Goal: Task Accomplishment & Management: Use online tool/utility

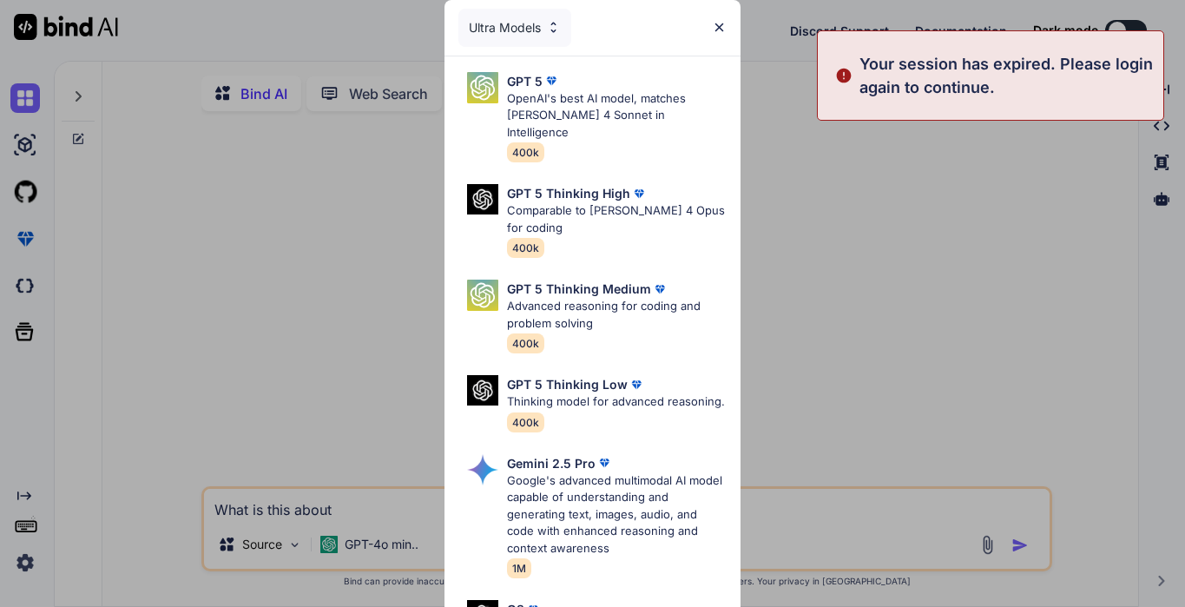
type textarea "x"
click at [726, 31] on img at bounding box center [719, 27] width 15 height 15
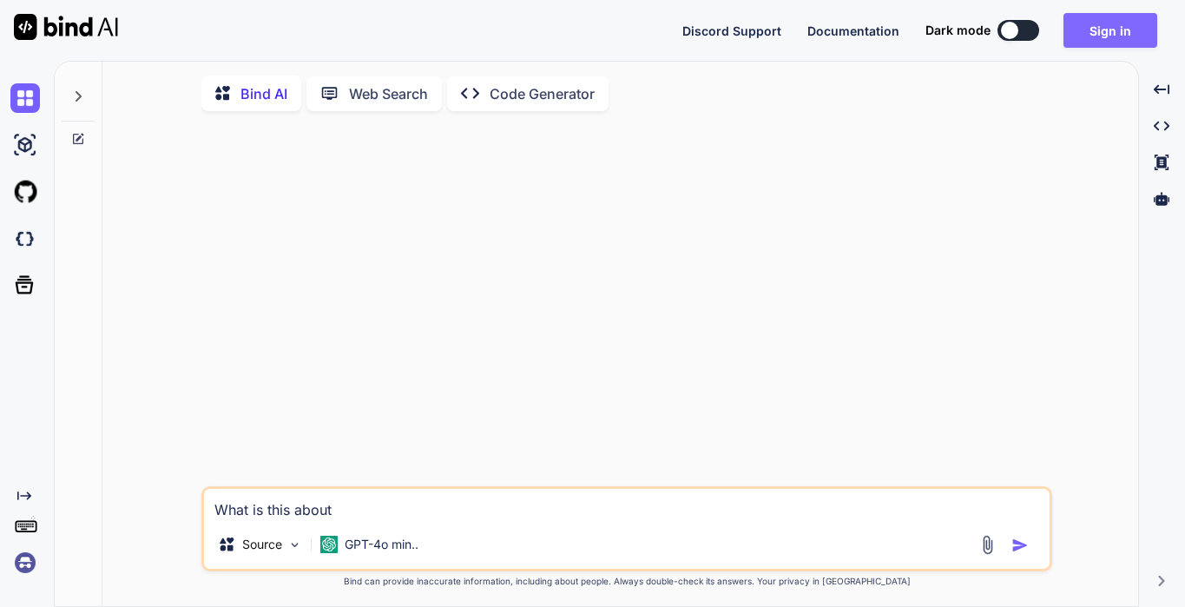
click at [1092, 29] on button "Sign in" at bounding box center [1110, 30] width 94 height 35
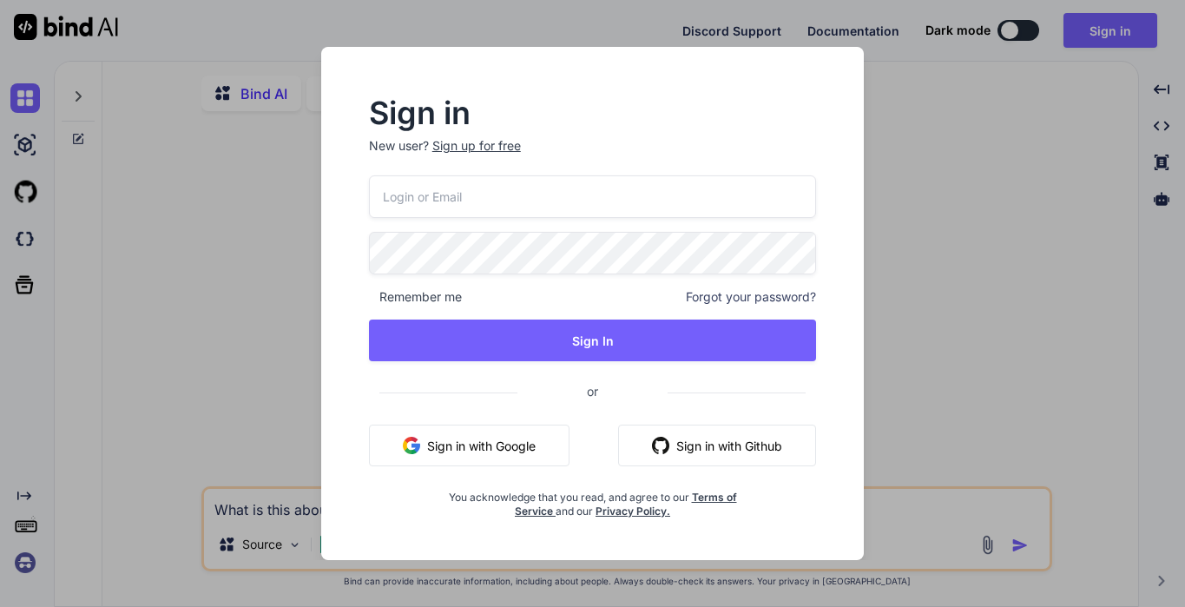
click at [542, 435] on button "Sign in with Google" at bounding box center [469, 445] width 200 height 42
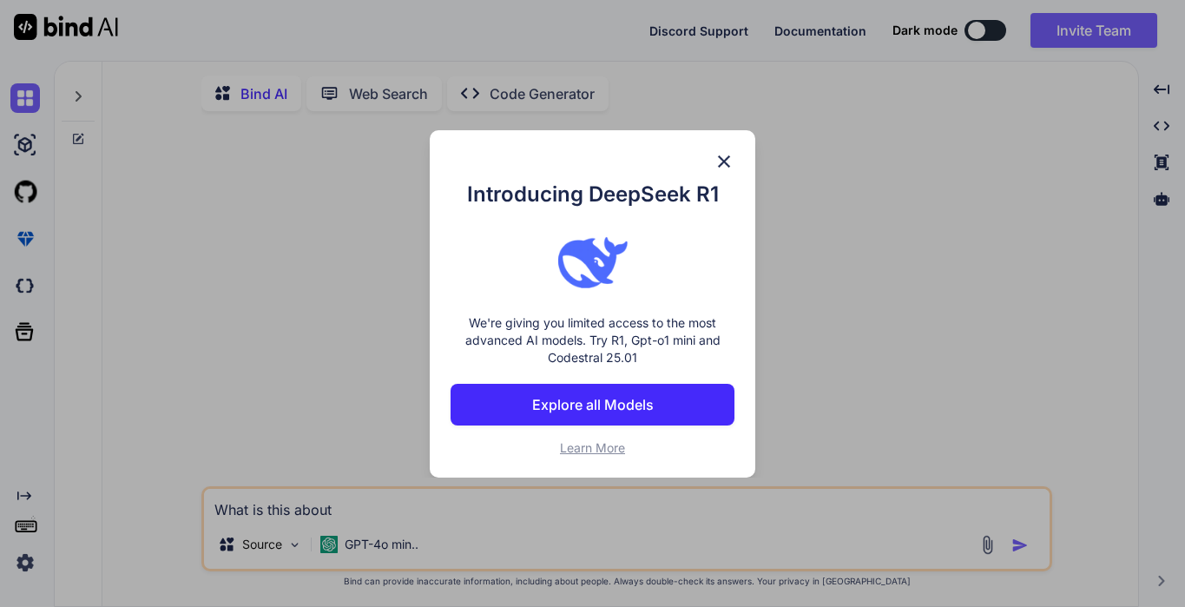
click at [718, 162] on img at bounding box center [723, 161] width 21 height 21
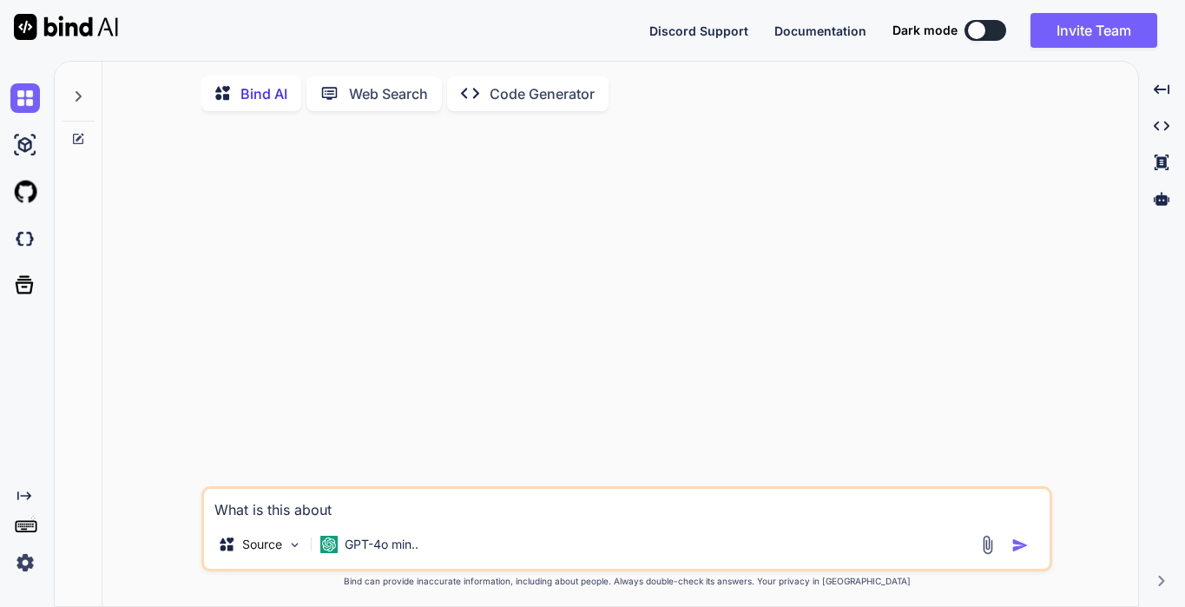
click at [338, 513] on textarea "What is this about" at bounding box center [626, 504] width 845 height 31
click at [989, 550] on img at bounding box center [987, 545] width 20 height 20
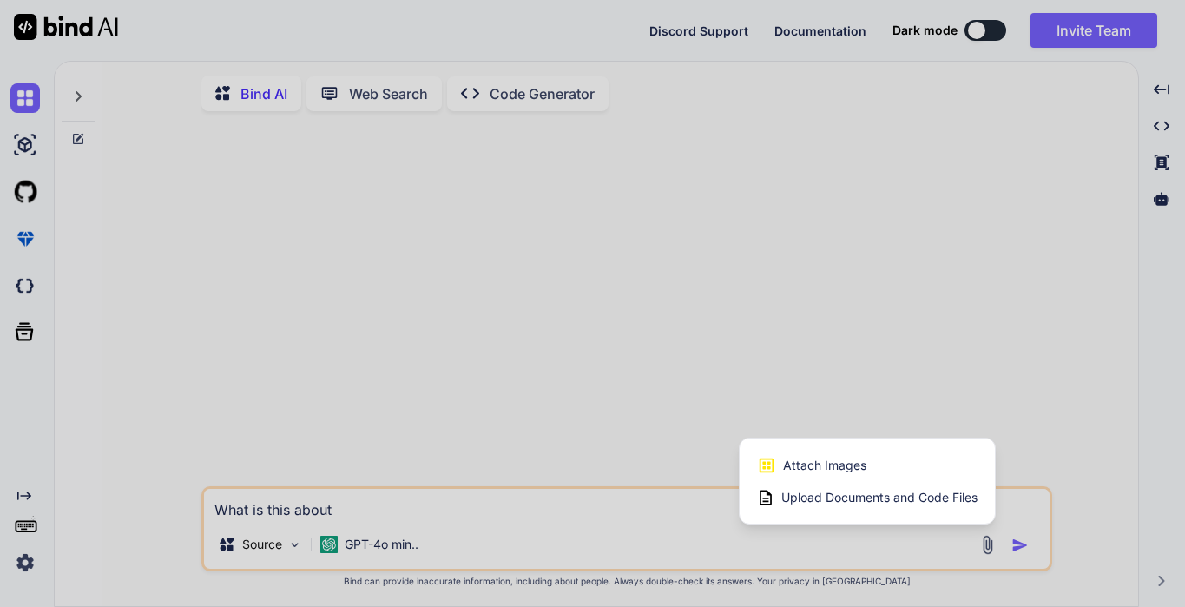
click at [932, 501] on span "Upload Documents and Code Files" at bounding box center [879, 497] width 196 height 17
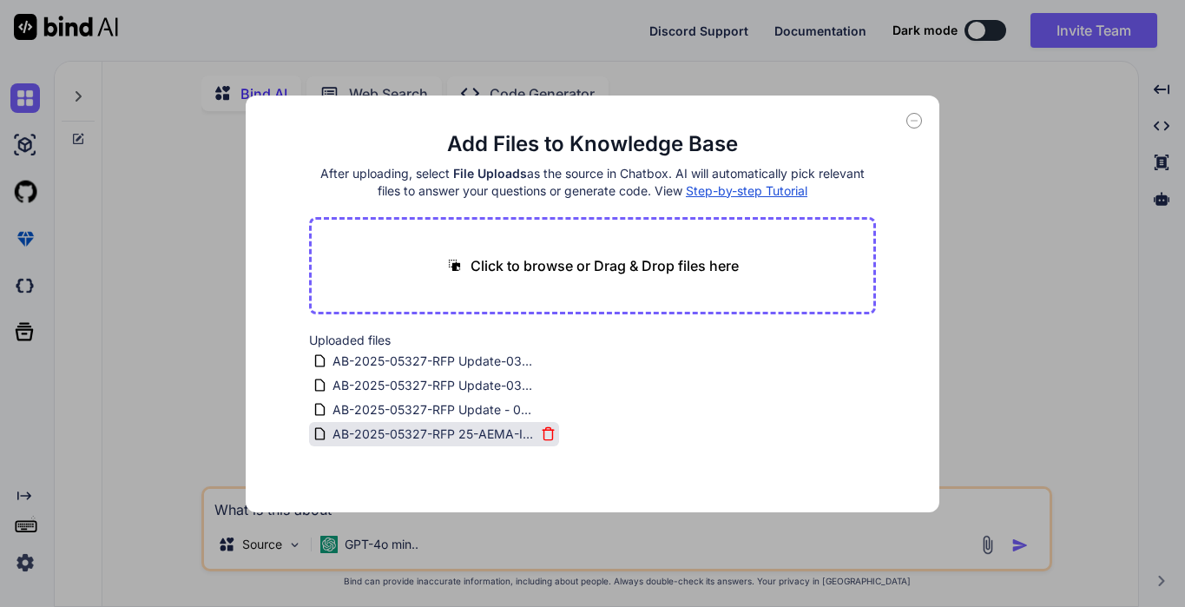
click at [542, 430] on icon at bounding box center [547, 430] width 11 height 0
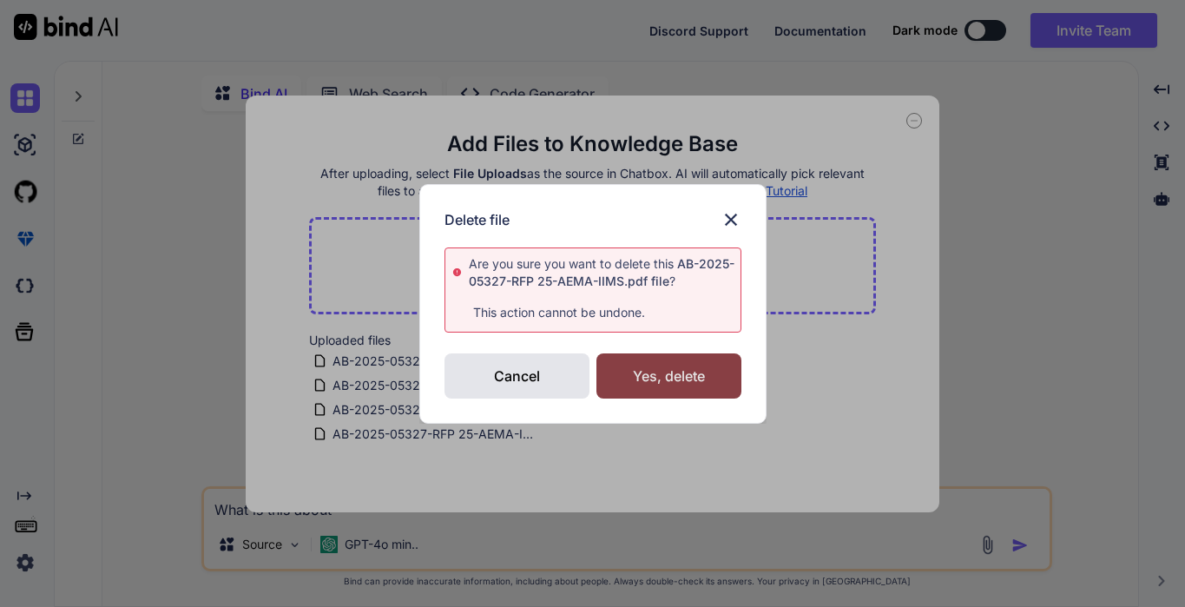
click at [640, 373] on div "Yes, delete" at bounding box center [668, 375] width 145 height 45
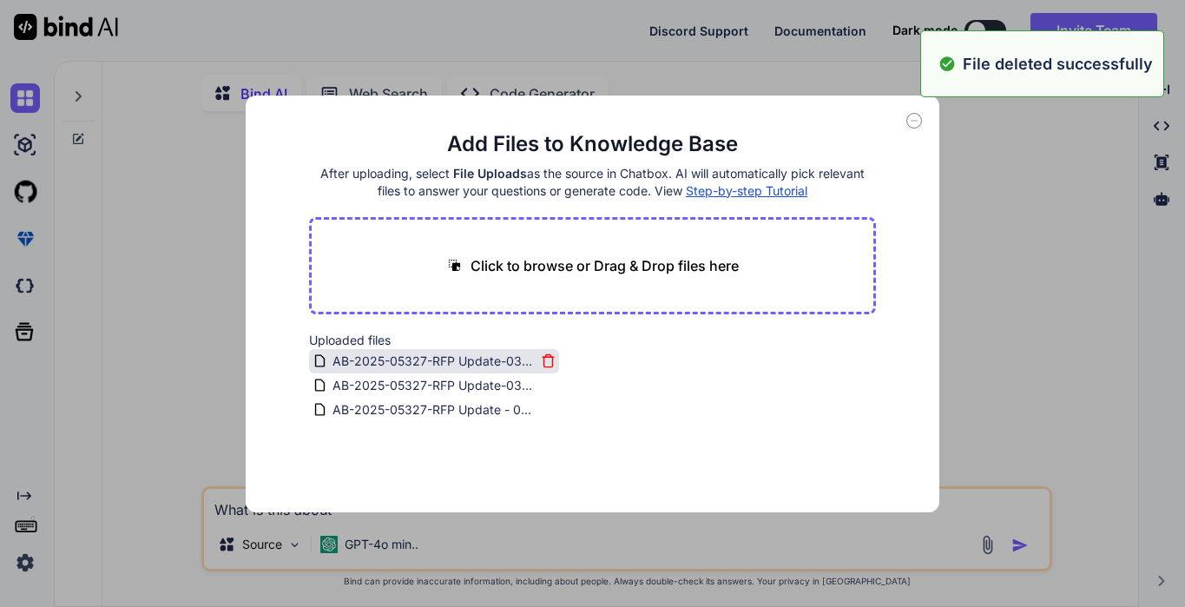
click at [543, 358] on icon at bounding box center [547, 362] width 9 height 10
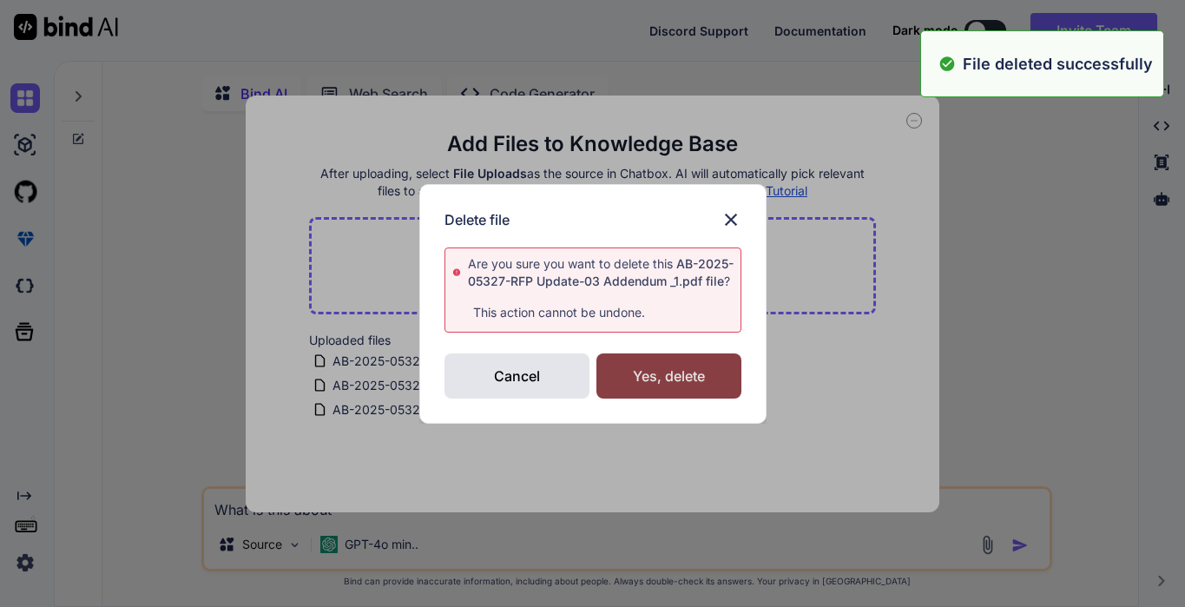
click at [634, 387] on div "Yes, delete" at bounding box center [668, 375] width 145 height 45
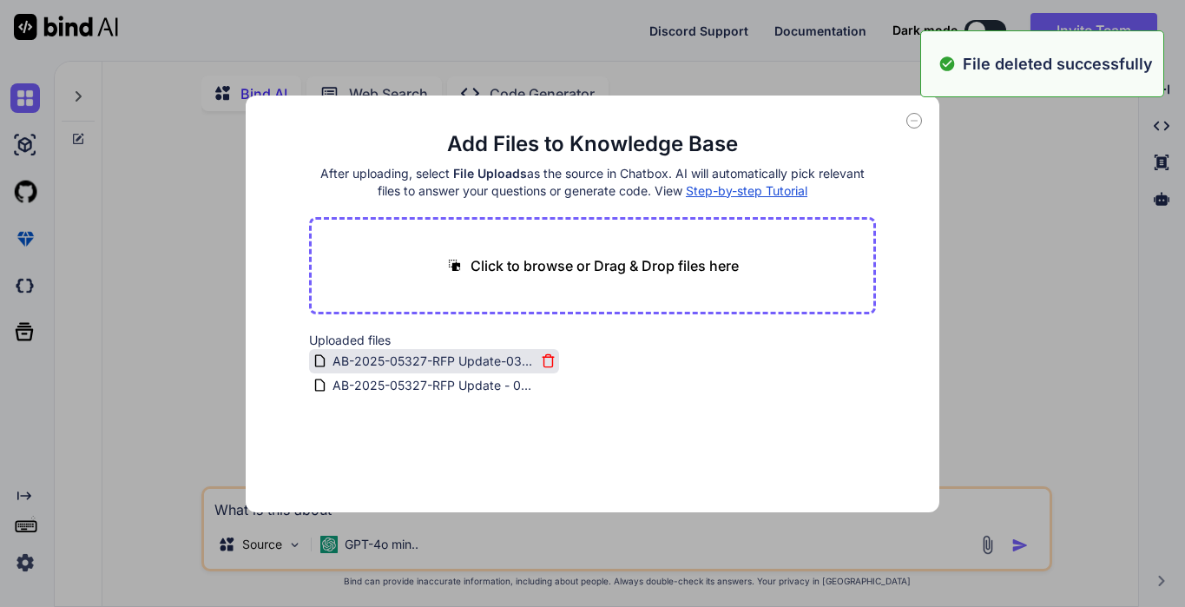
click at [542, 357] on icon at bounding box center [547, 357] width 11 height 0
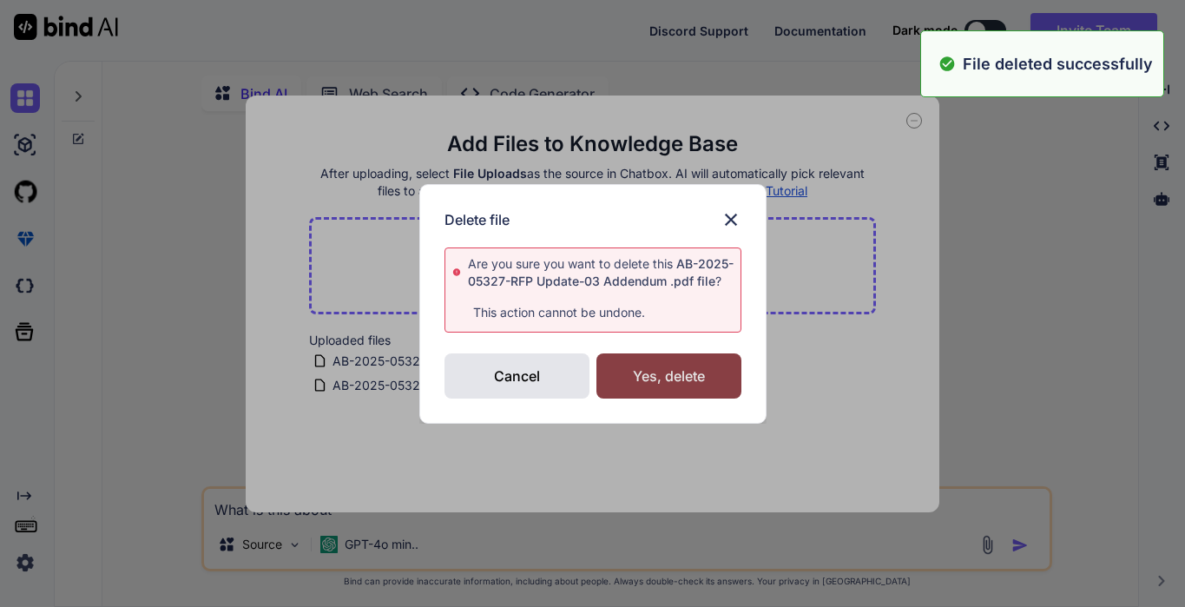
click at [612, 376] on div "Yes, delete" at bounding box center [668, 375] width 145 height 45
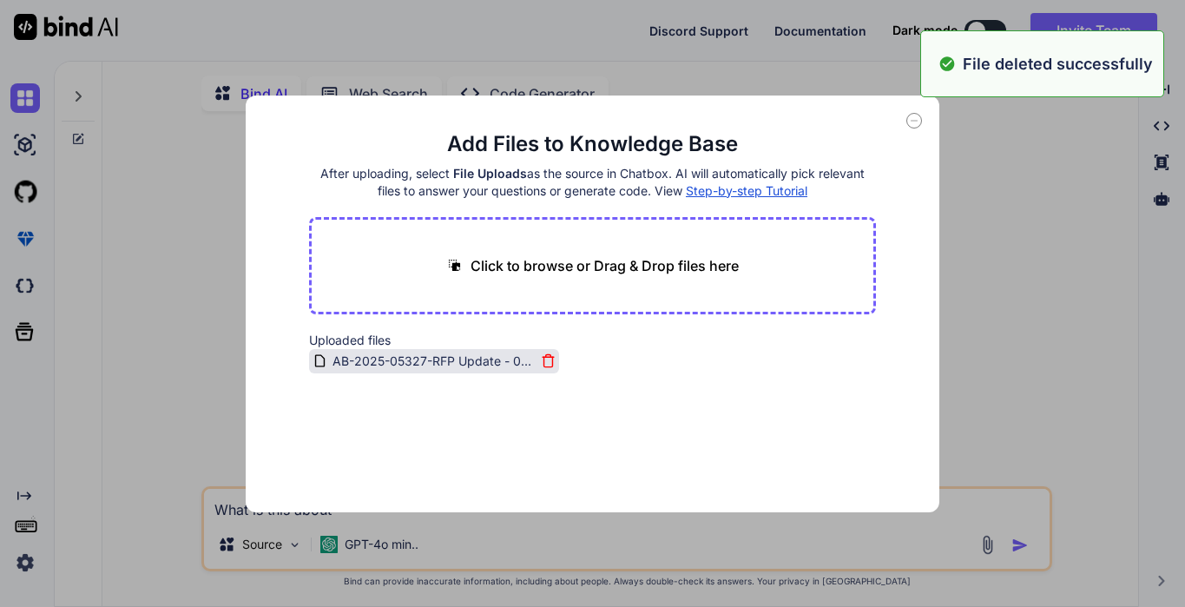
click at [548, 355] on icon at bounding box center [548, 360] width 15 height 15
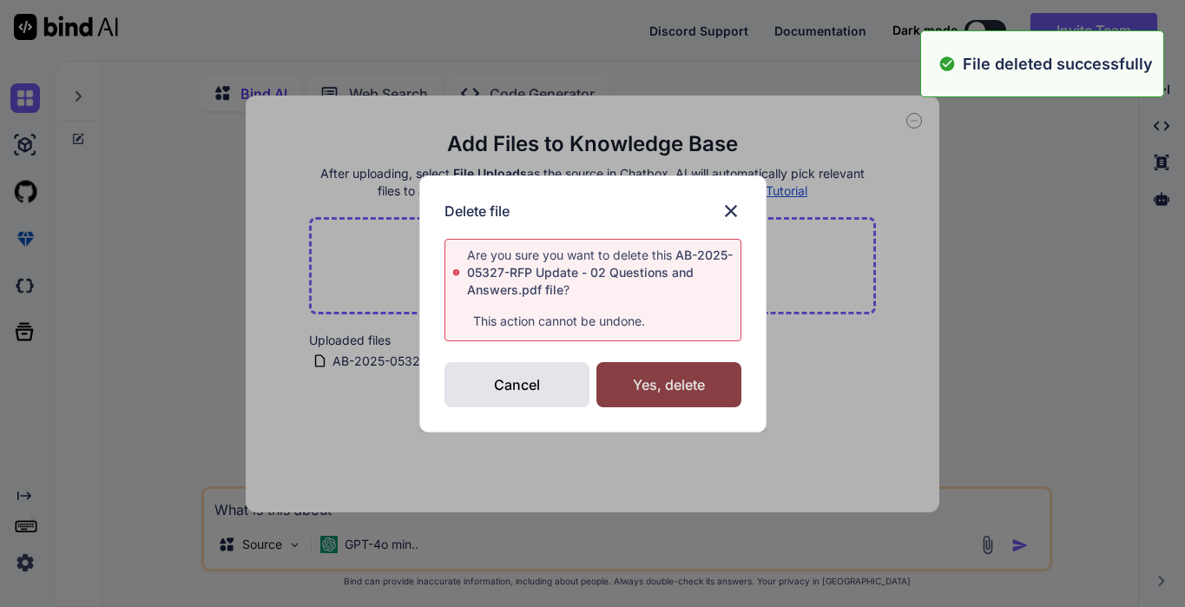
click at [627, 382] on div "Yes, delete" at bounding box center [668, 384] width 145 height 45
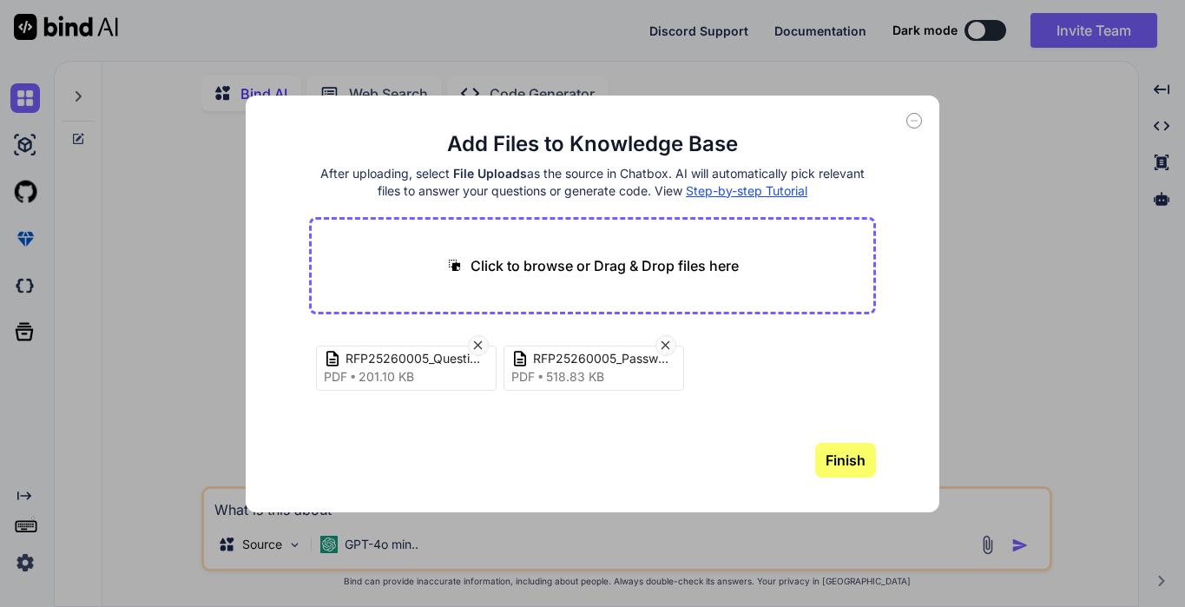
click at [855, 459] on button "Finish" at bounding box center [845, 460] width 61 height 35
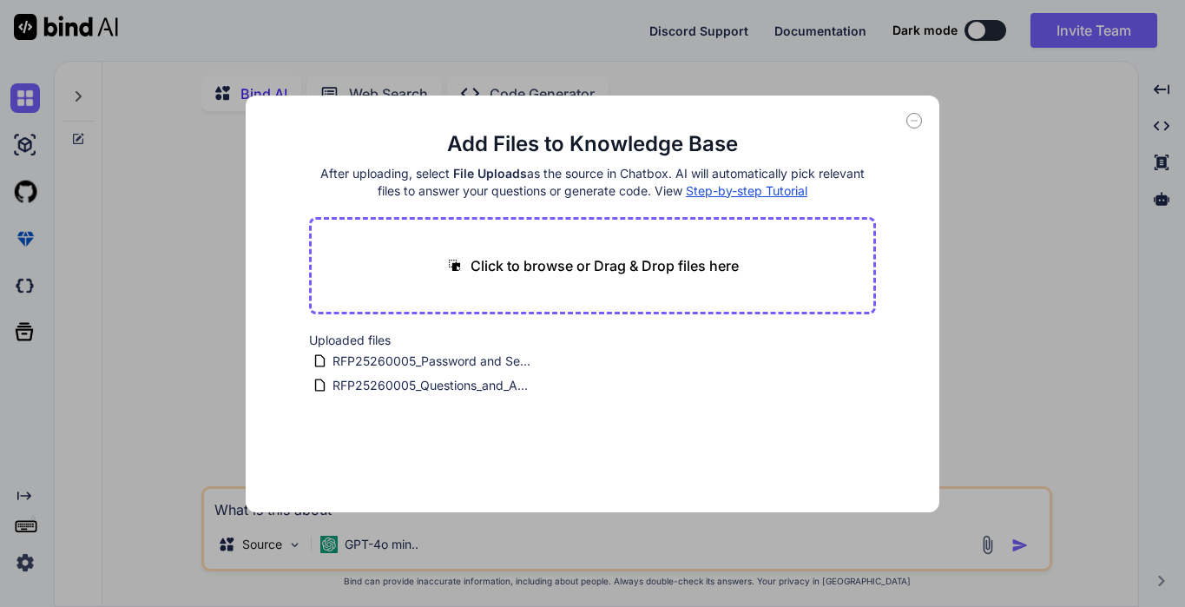
click at [916, 123] on icon at bounding box center [914, 121] width 16 height 16
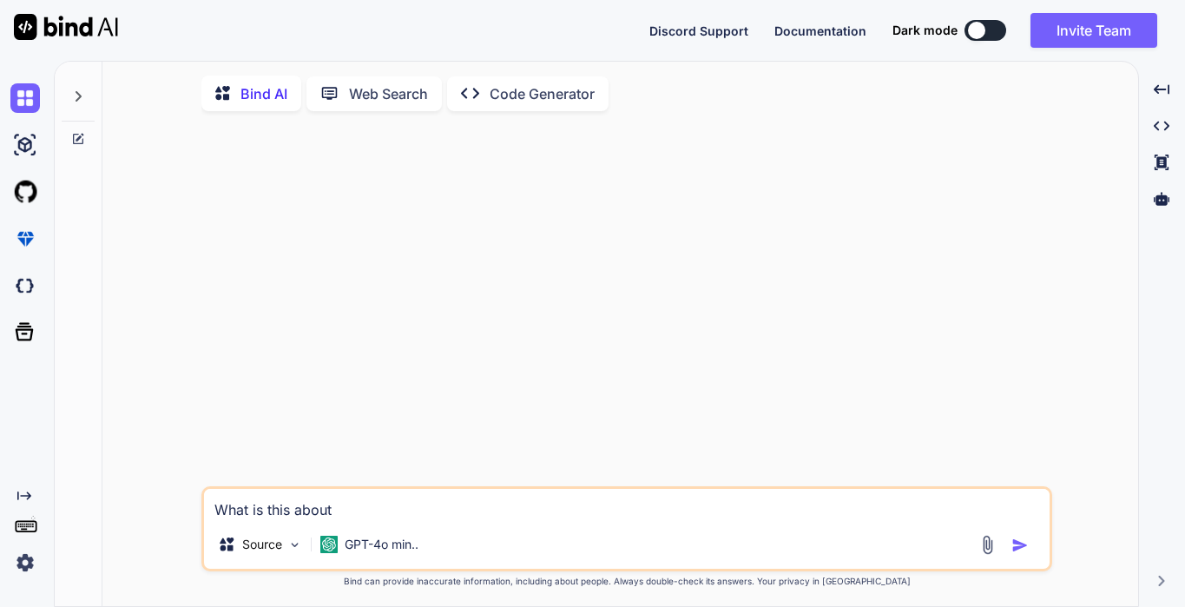
click at [798, 509] on textarea "What is this about" at bounding box center [626, 504] width 845 height 31
click at [356, 542] on p "GPT-4o min.." at bounding box center [382, 543] width 74 height 17
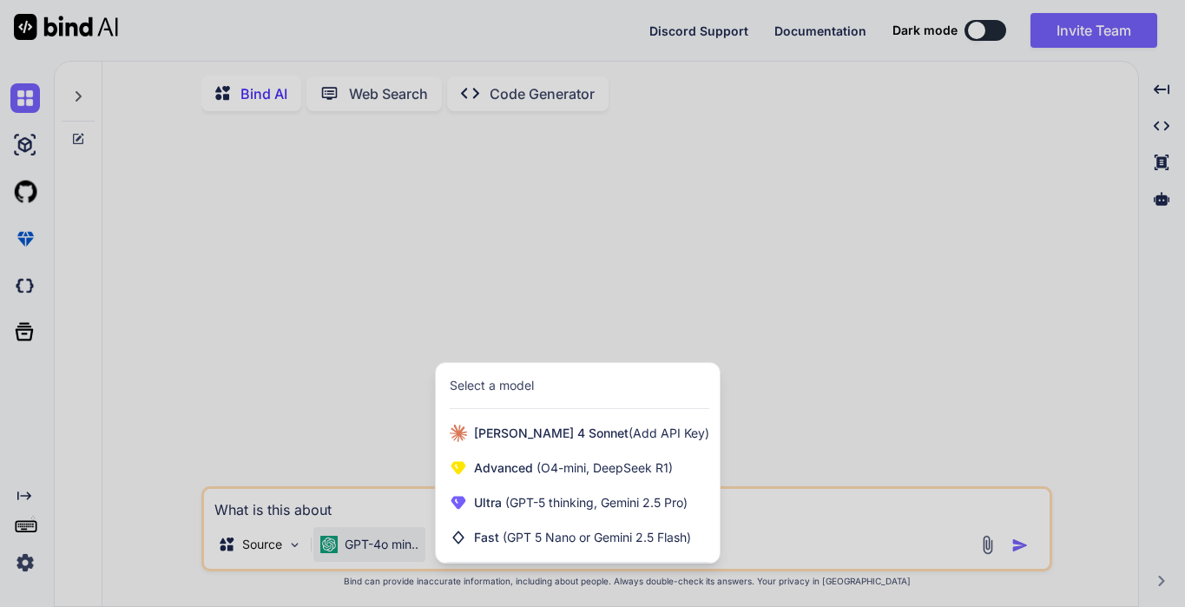
click at [403, 515] on div at bounding box center [592, 303] width 1185 height 607
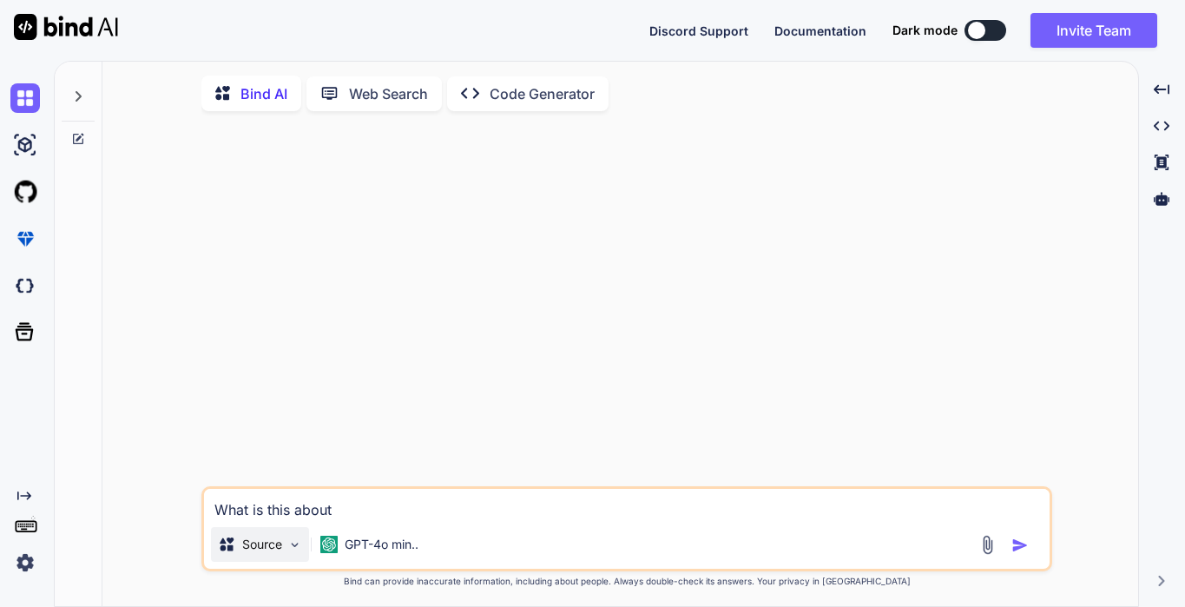
click at [299, 552] on img at bounding box center [294, 544] width 15 height 15
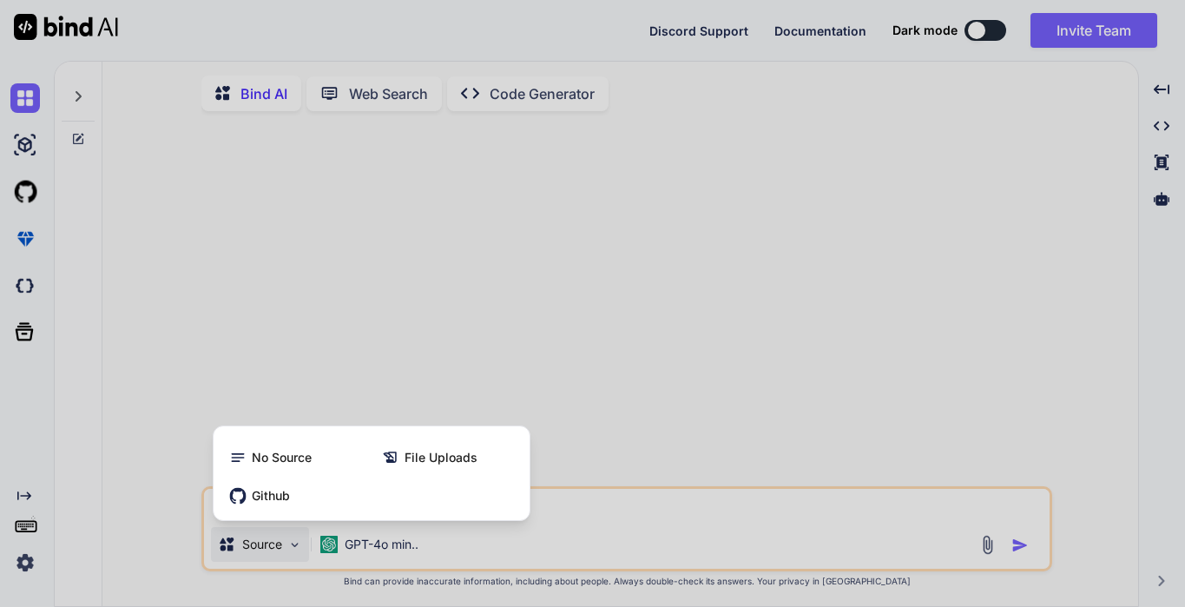
click at [371, 545] on div at bounding box center [592, 303] width 1185 height 607
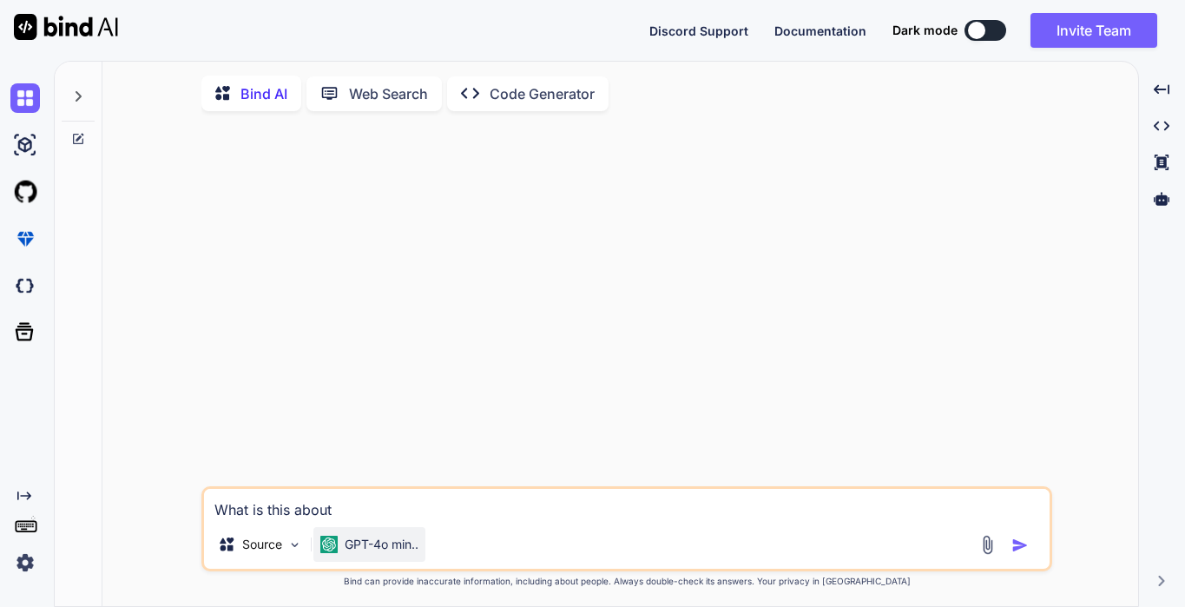
click at [372, 543] on p "GPT-4o min.." at bounding box center [382, 543] width 74 height 17
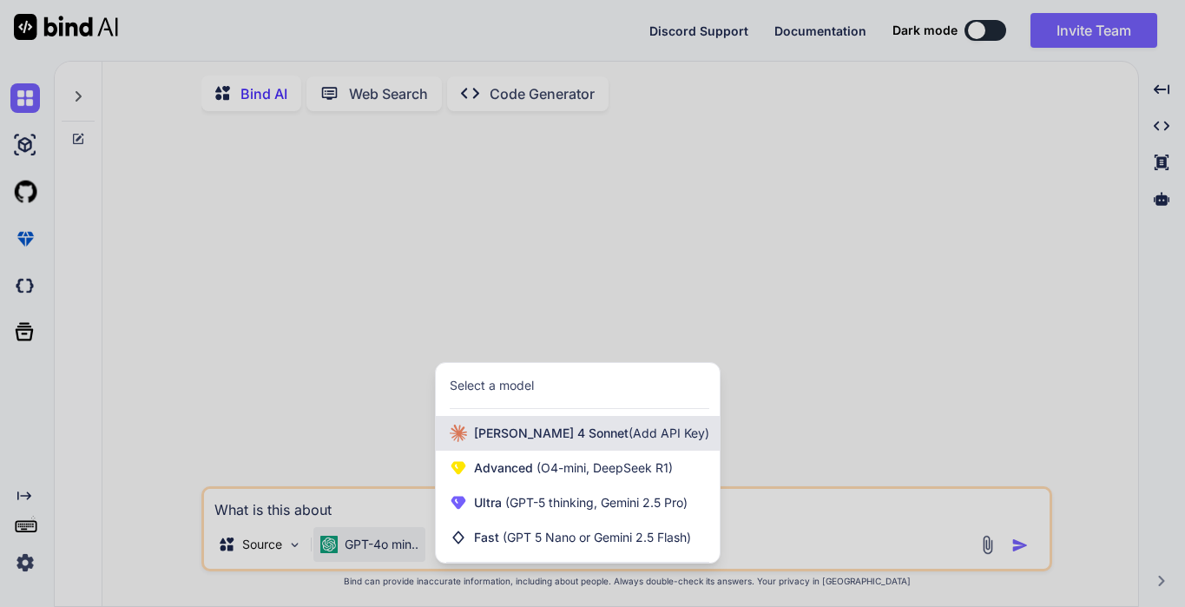
click at [628, 440] on span "(Add API Key)" at bounding box center [668, 432] width 81 height 15
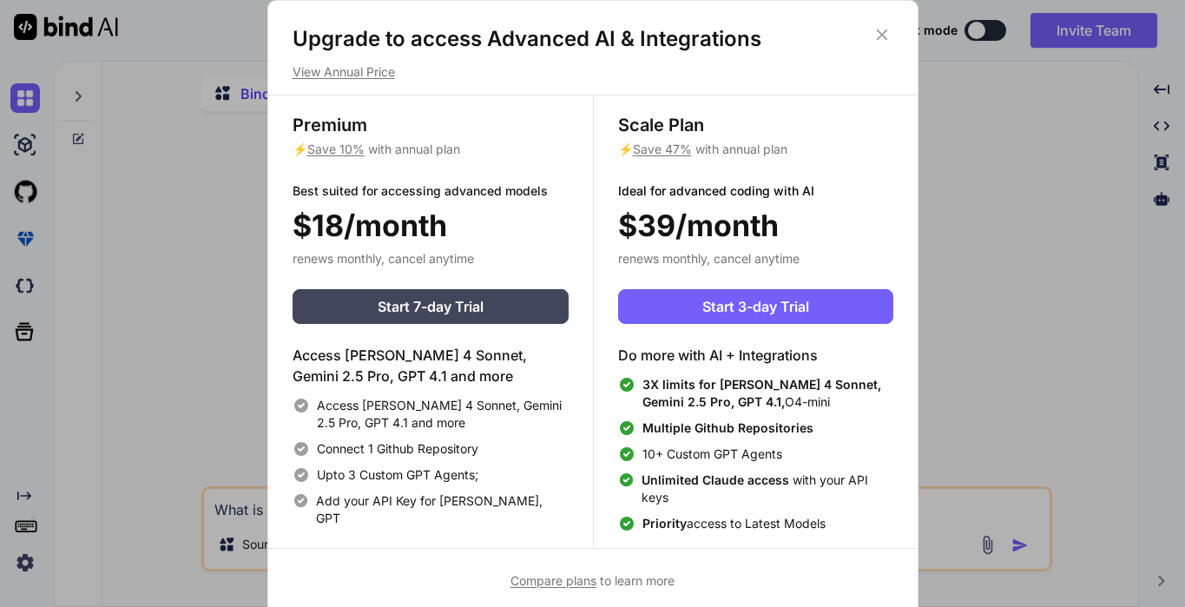
click at [872, 28] on icon at bounding box center [881, 34] width 19 height 19
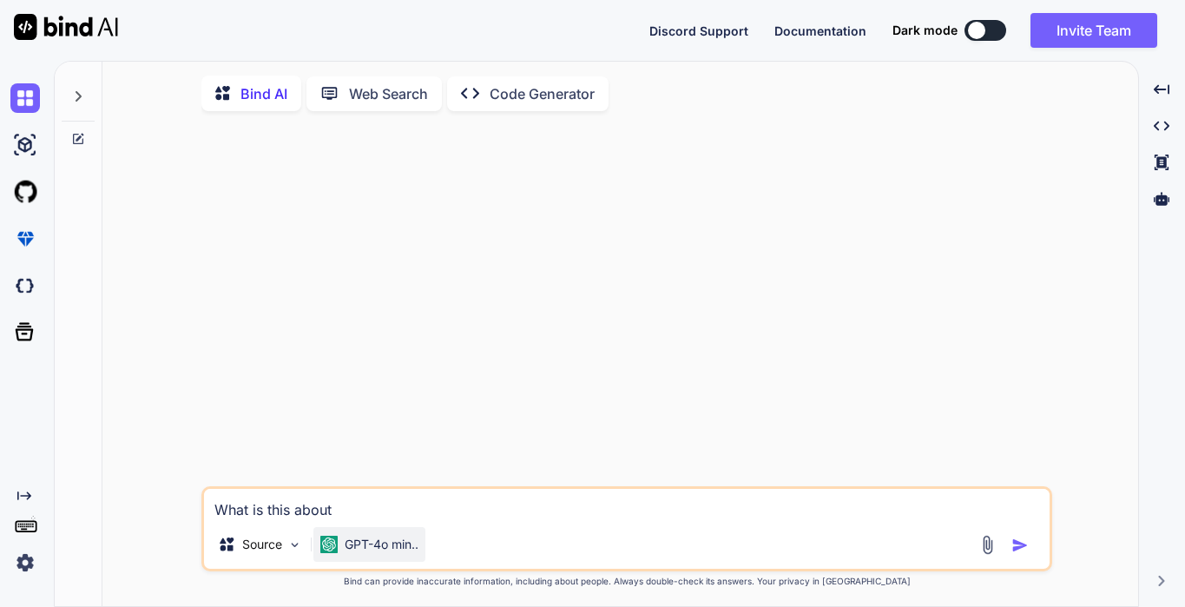
click at [369, 535] on div "GPT-4o min.." at bounding box center [369, 544] width 112 height 35
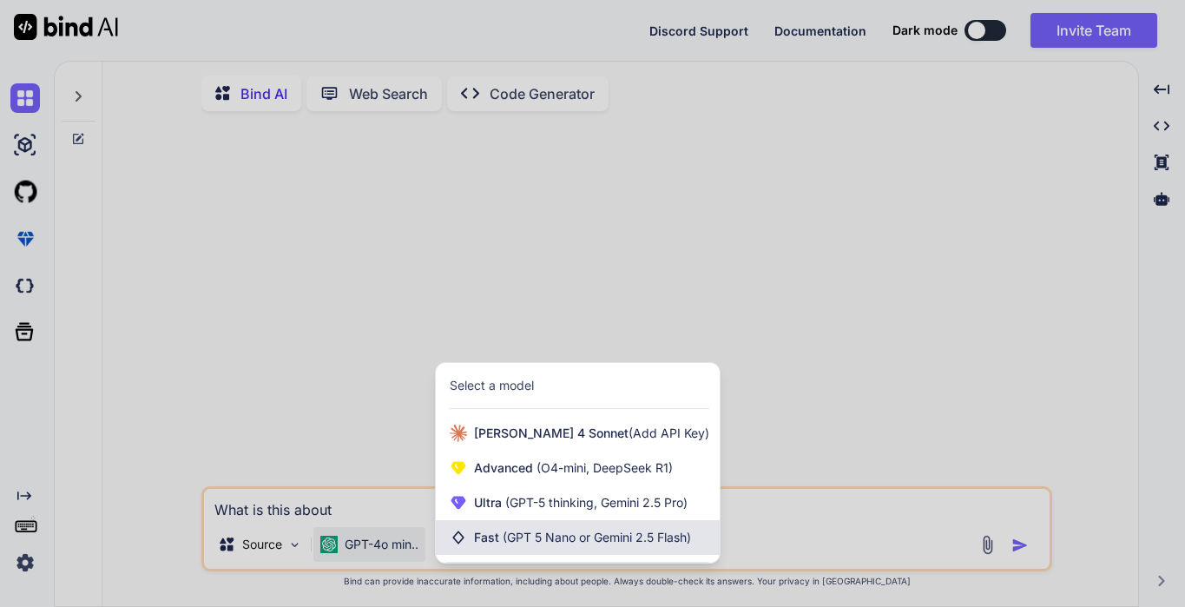
click at [530, 544] on span "(GPT 5 Nano or Gemini 2.5 Flash)" at bounding box center [596, 536] width 188 height 15
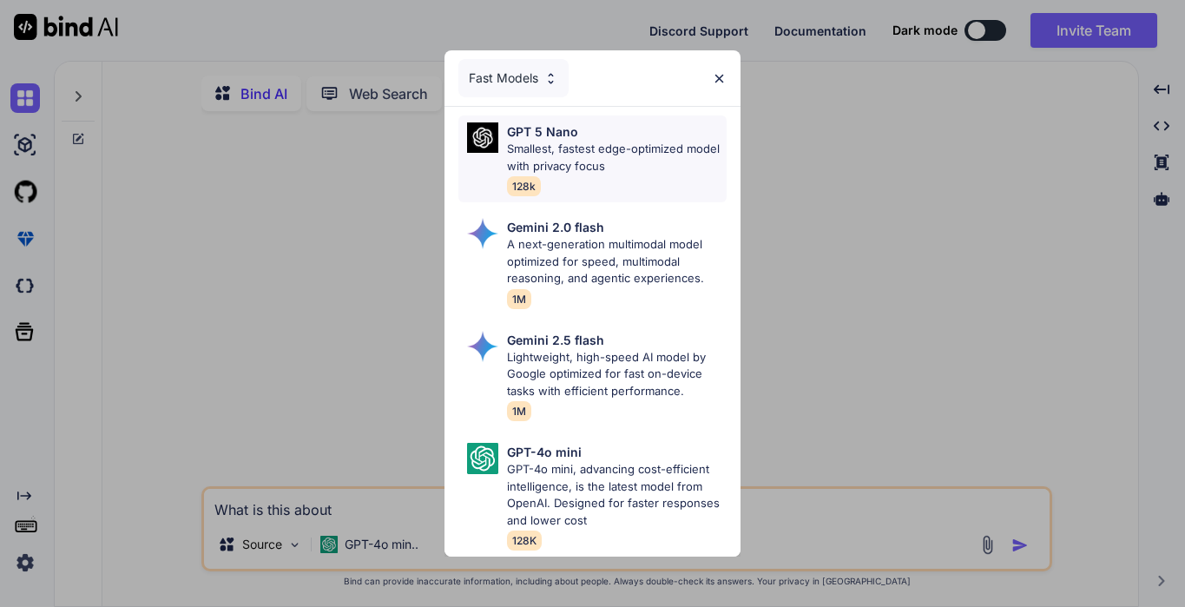
click at [641, 165] on p "Smallest, fastest edge-optimized model with privacy focus" at bounding box center [617, 158] width 220 height 34
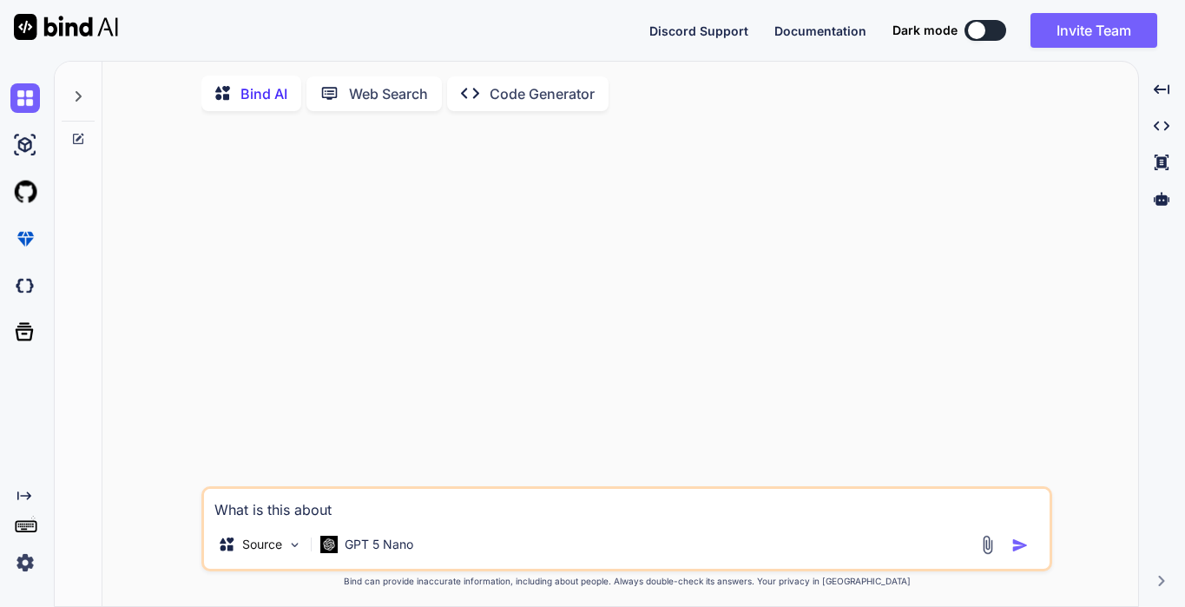
click at [534, 516] on textarea "What is this about" at bounding box center [626, 504] width 845 height 31
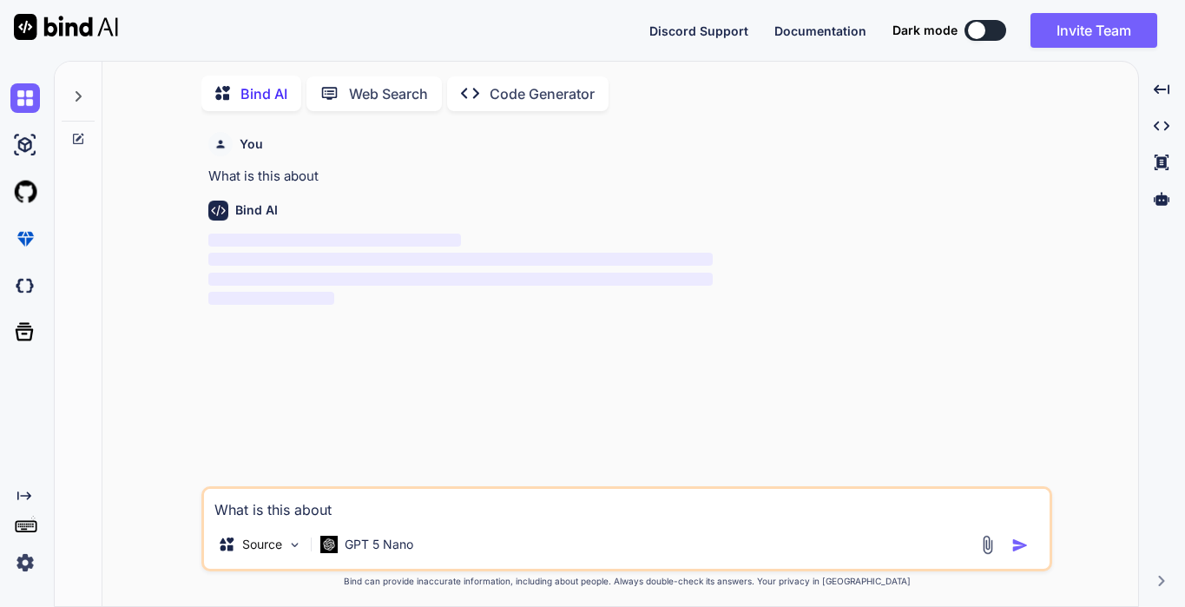
scroll to position [7, 0]
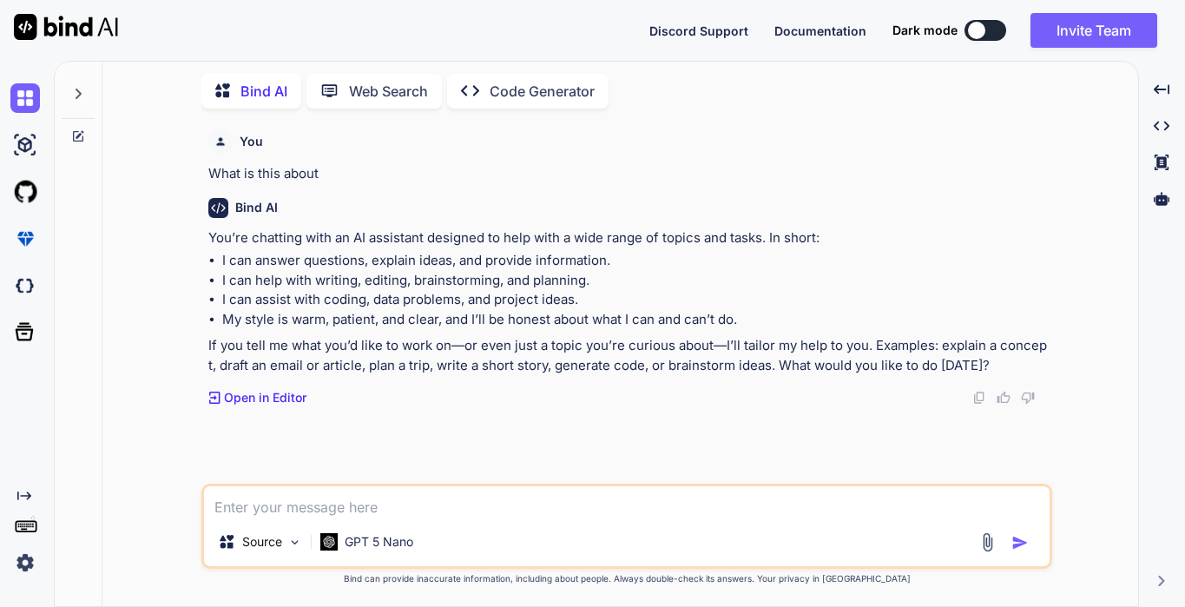
click at [995, 538] on img at bounding box center [987, 542] width 20 height 20
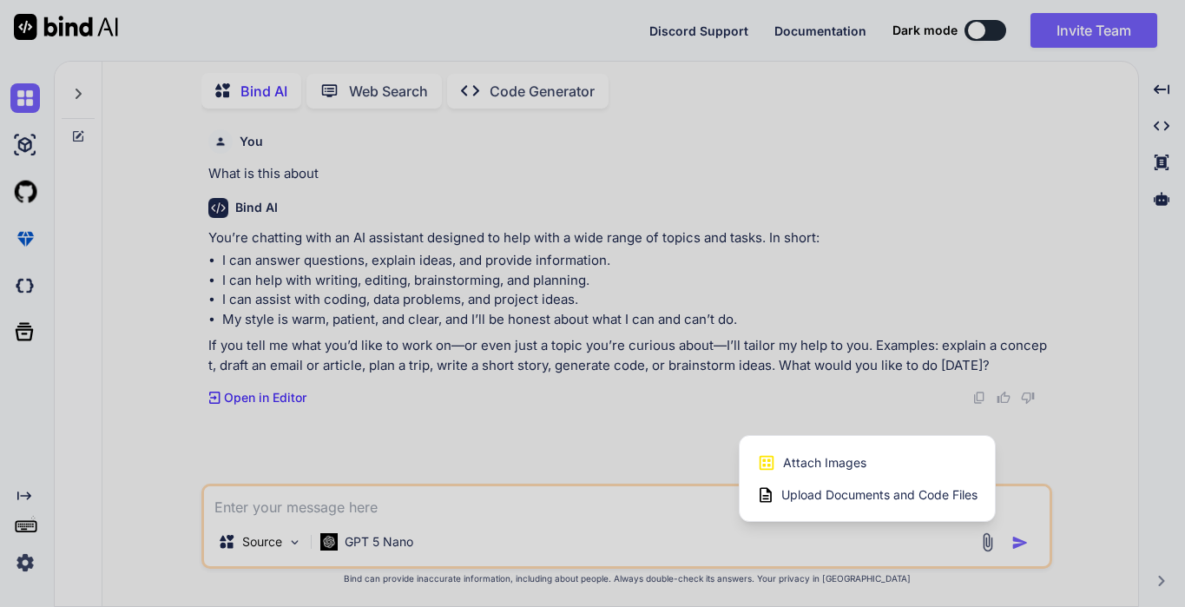
click at [951, 499] on span "Upload Documents and Code Files" at bounding box center [879, 494] width 196 height 17
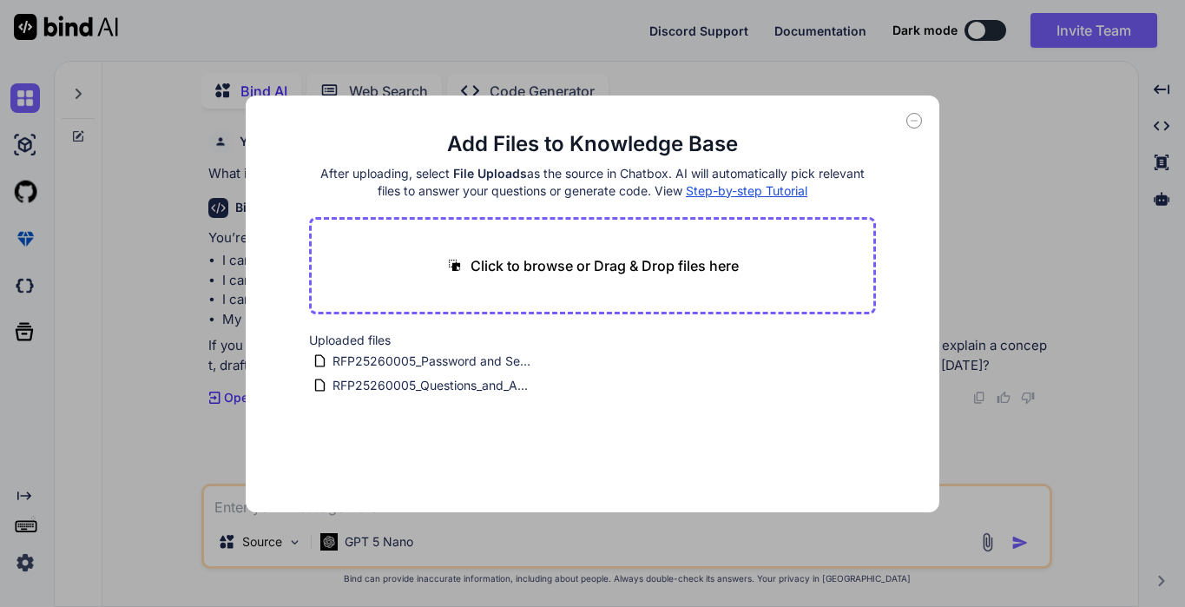
click at [914, 121] on icon at bounding box center [914, 121] width 6 height 0
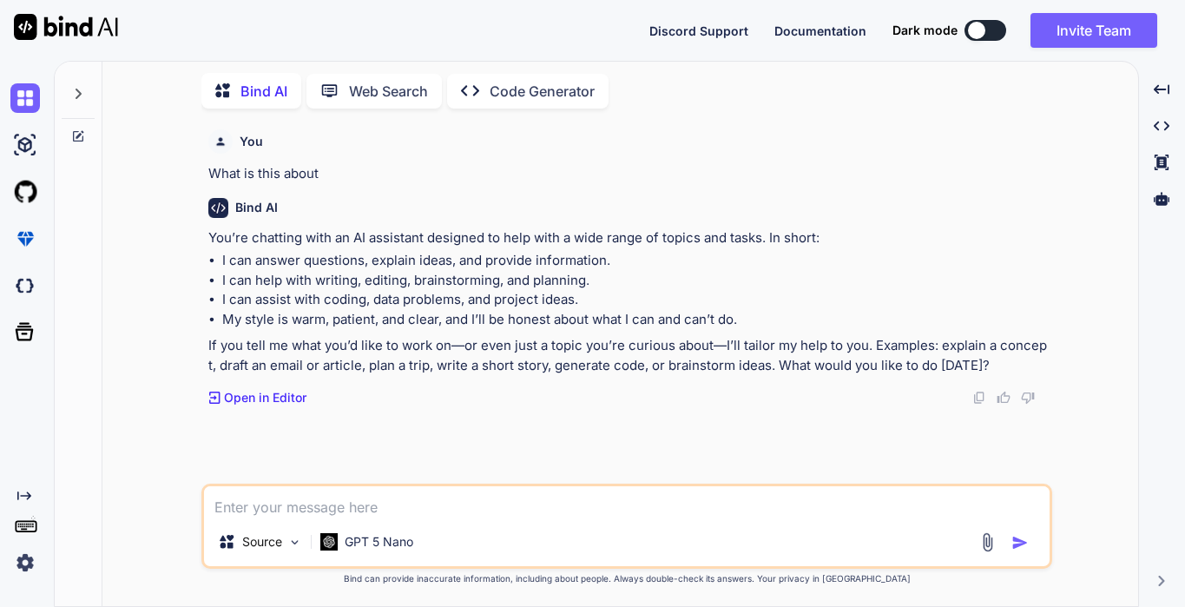
click at [450, 516] on textarea at bounding box center [626, 501] width 845 height 31
type textarea "what are the uploaded document content"
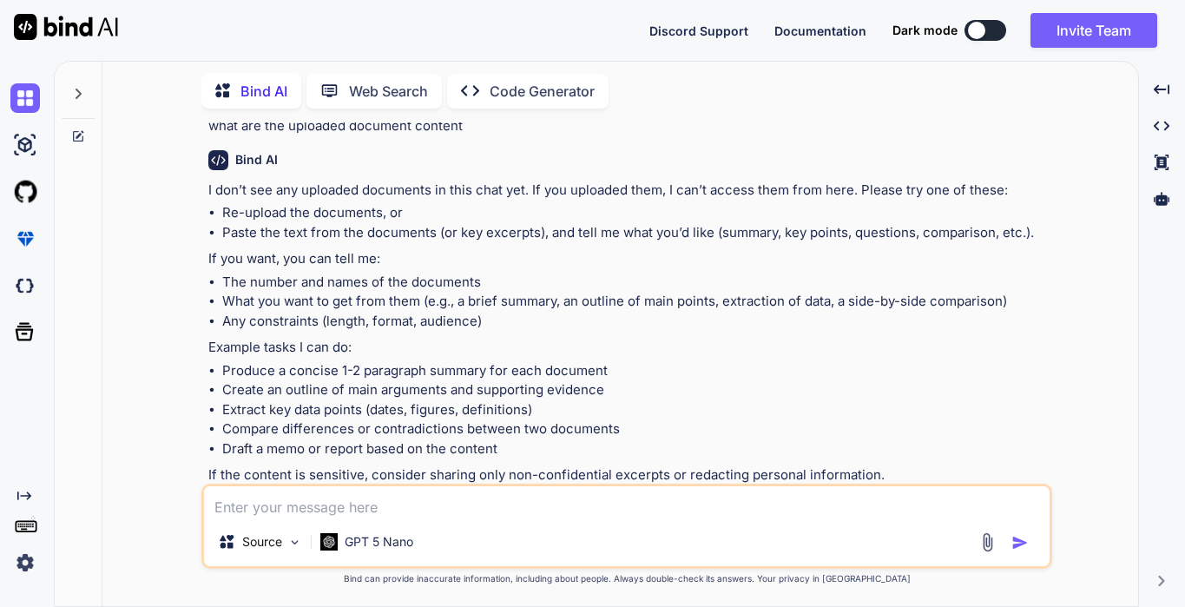
scroll to position [364, 0]
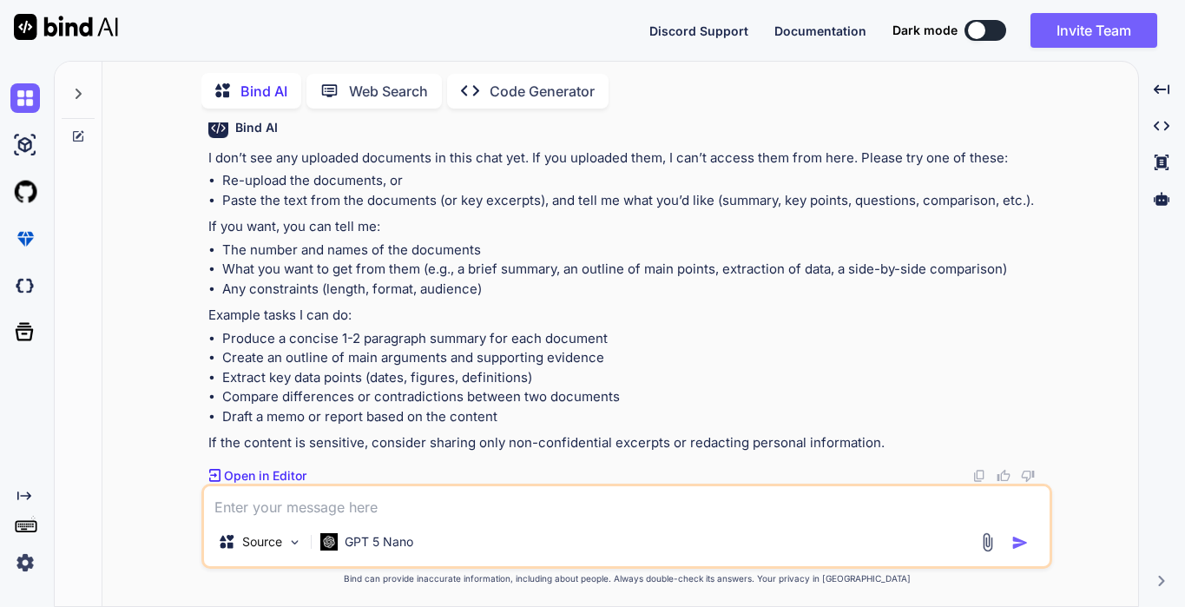
click at [994, 546] on img at bounding box center [987, 542] width 20 height 20
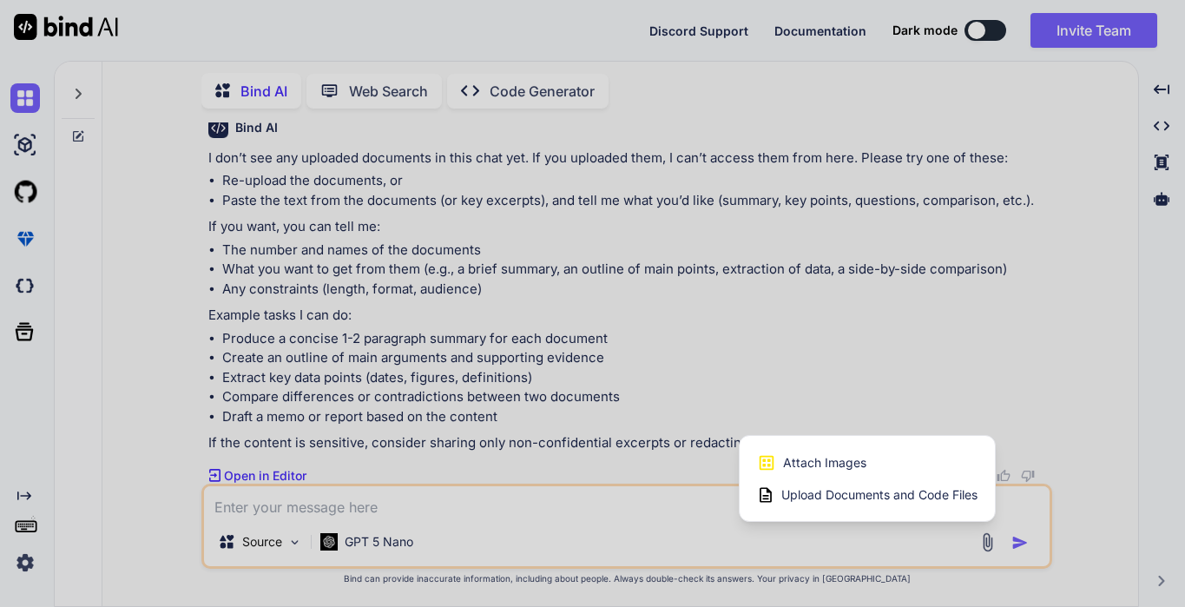
click at [886, 498] on span "Upload Documents and Code Files" at bounding box center [879, 494] width 196 height 17
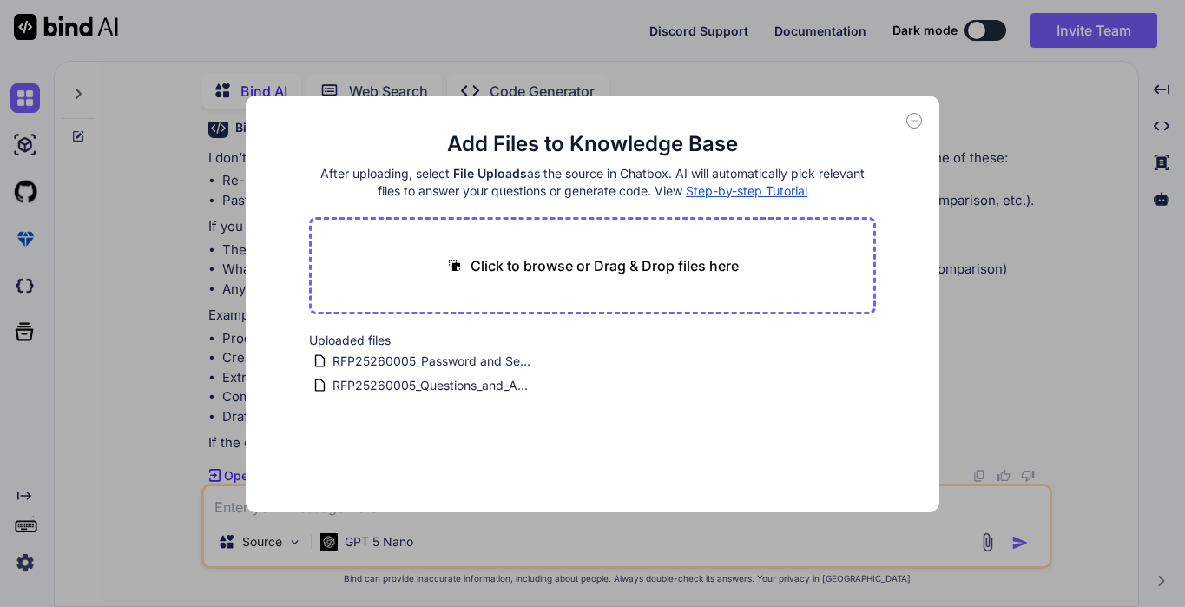
click at [713, 186] on span "Step-by-step Tutorial" at bounding box center [746, 190] width 121 height 15
click at [915, 123] on icon at bounding box center [914, 121] width 16 height 16
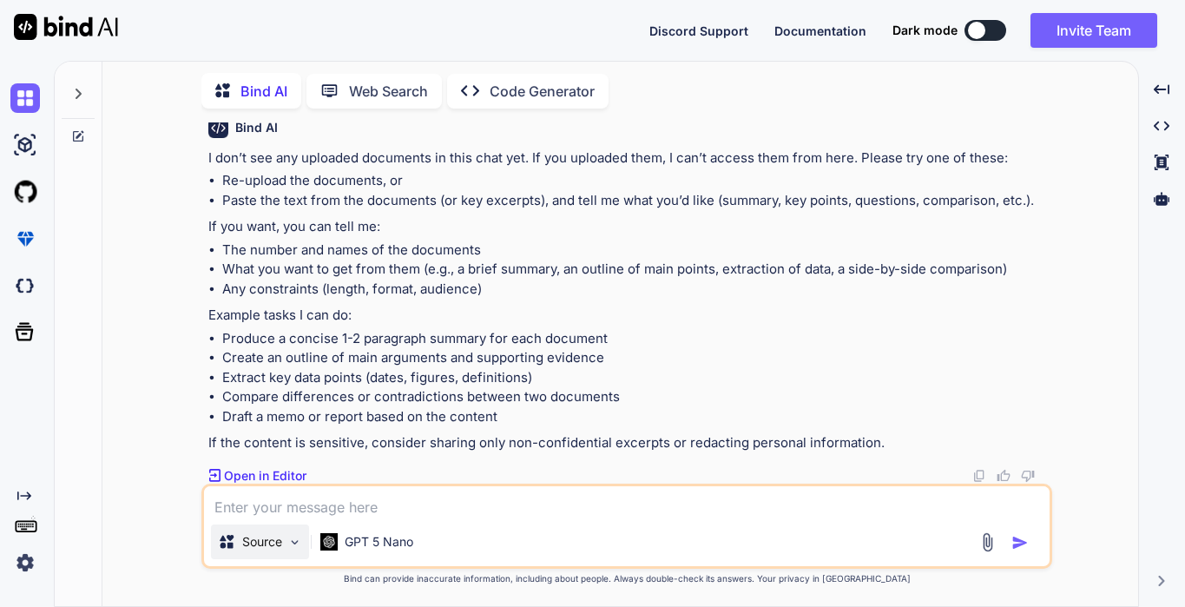
click at [249, 548] on p "Source" at bounding box center [262, 541] width 40 height 17
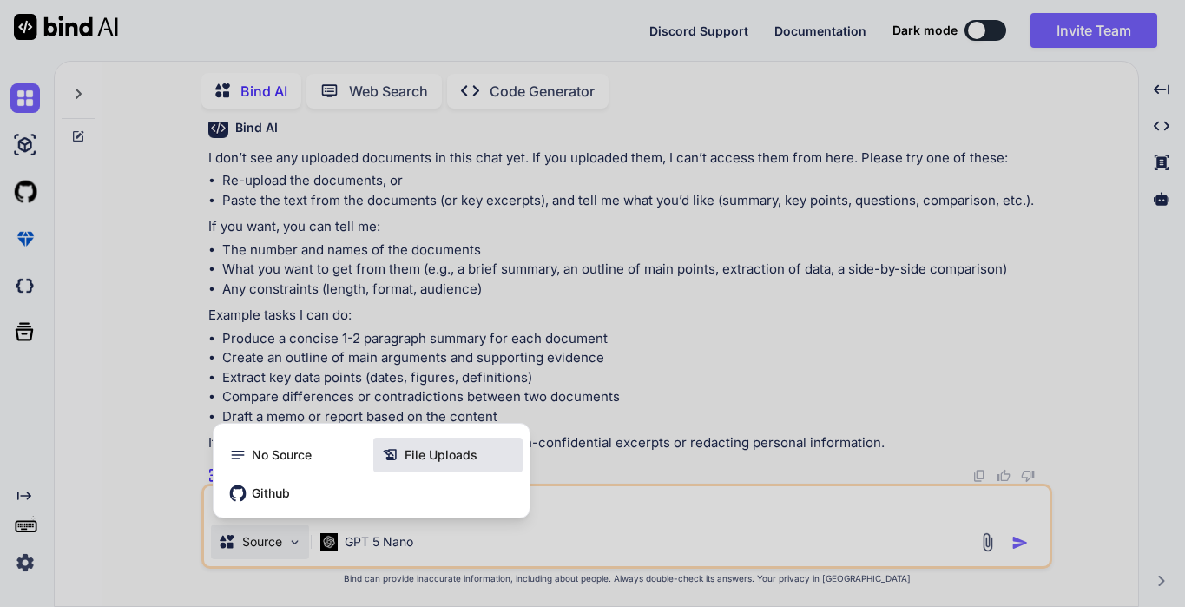
click at [419, 464] on div "File Uploads" at bounding box center [447, 454] width 149 height 35
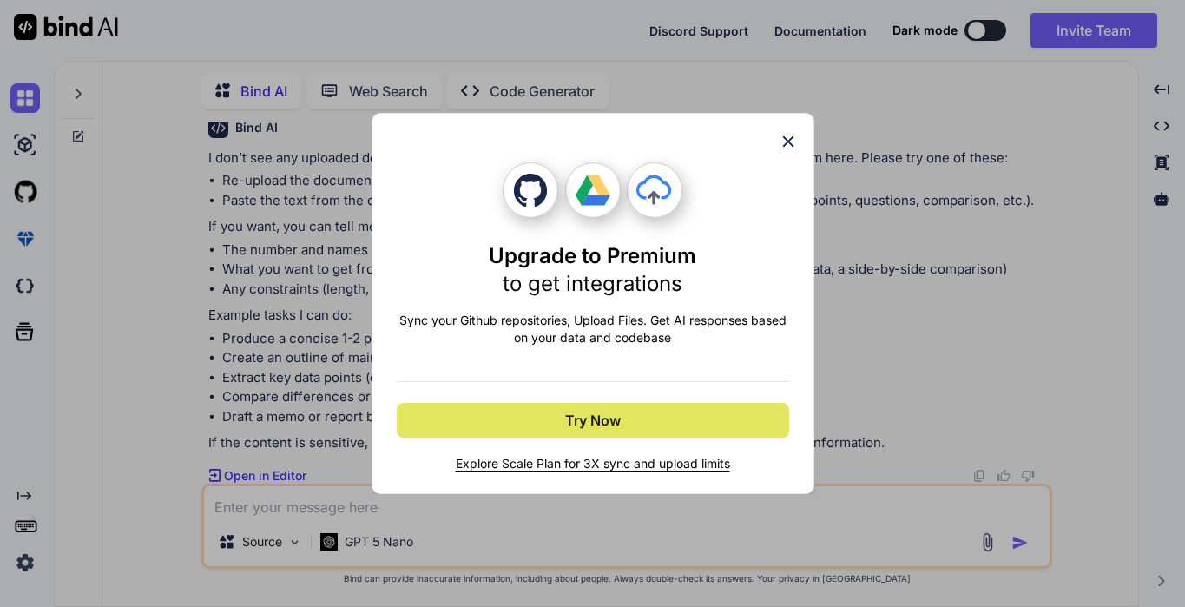
click at [704, 420] on button "Try Now" at bounding box center [593, 420] width 392 height 35
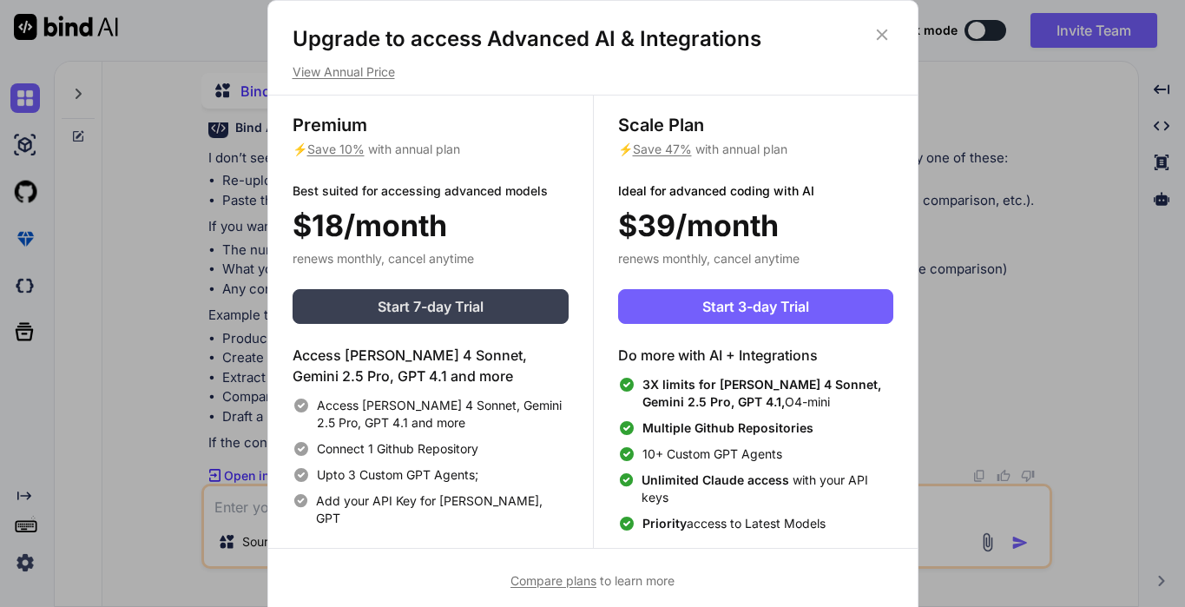
click at [537, 303] on button "Start 7-day Trial" at bounding box center [430, 306] width 276 height 35
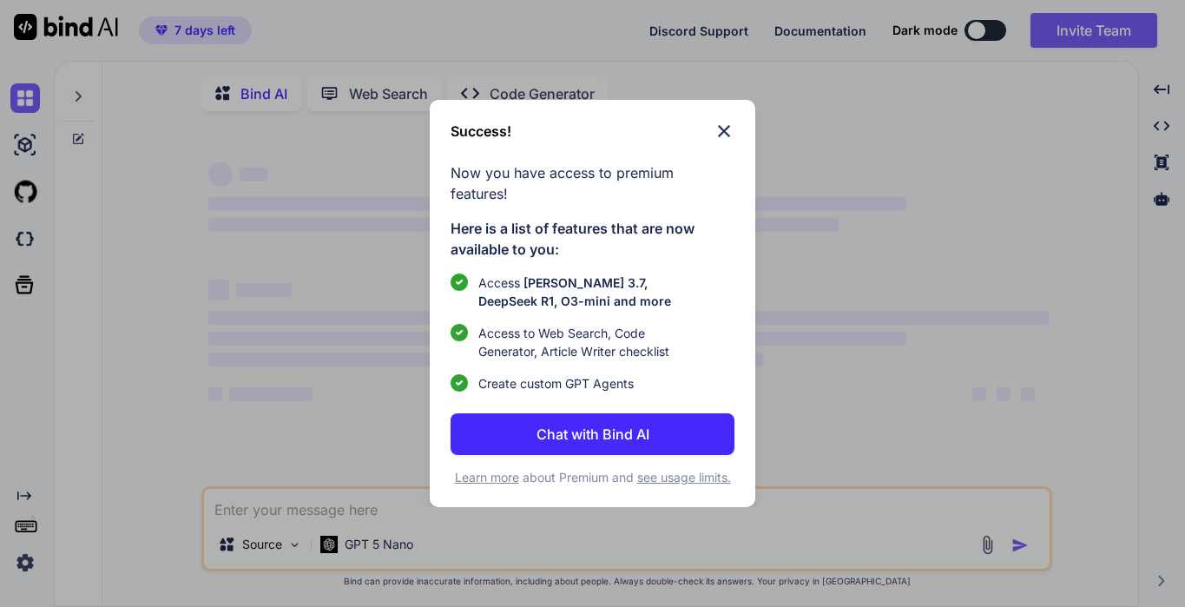
type textarea "x"
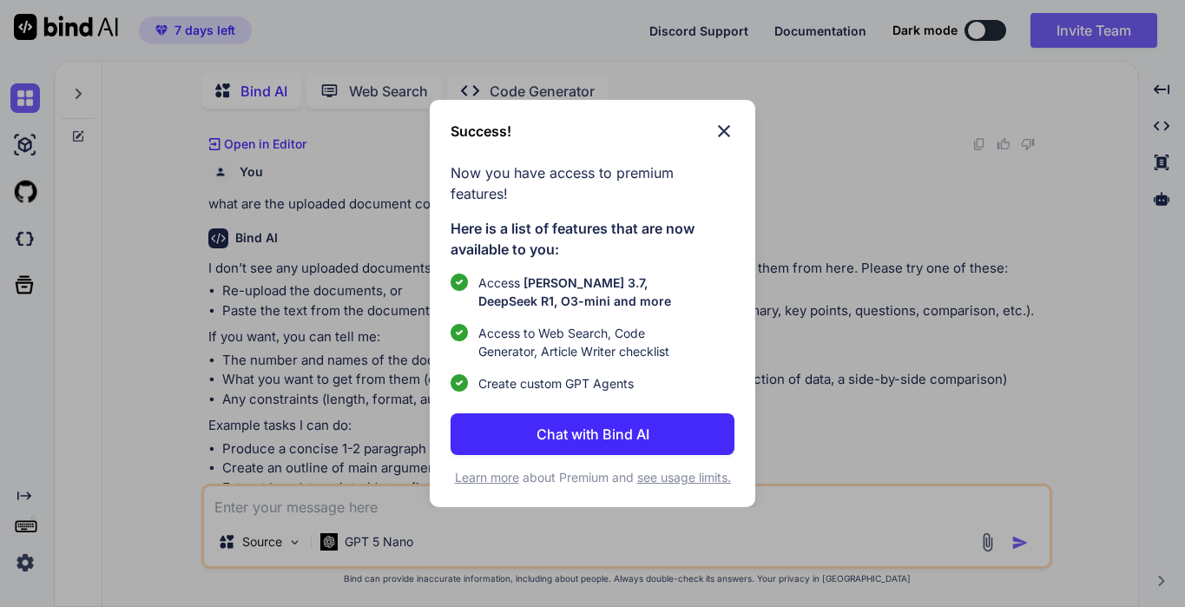
scroll to position [284, 0]
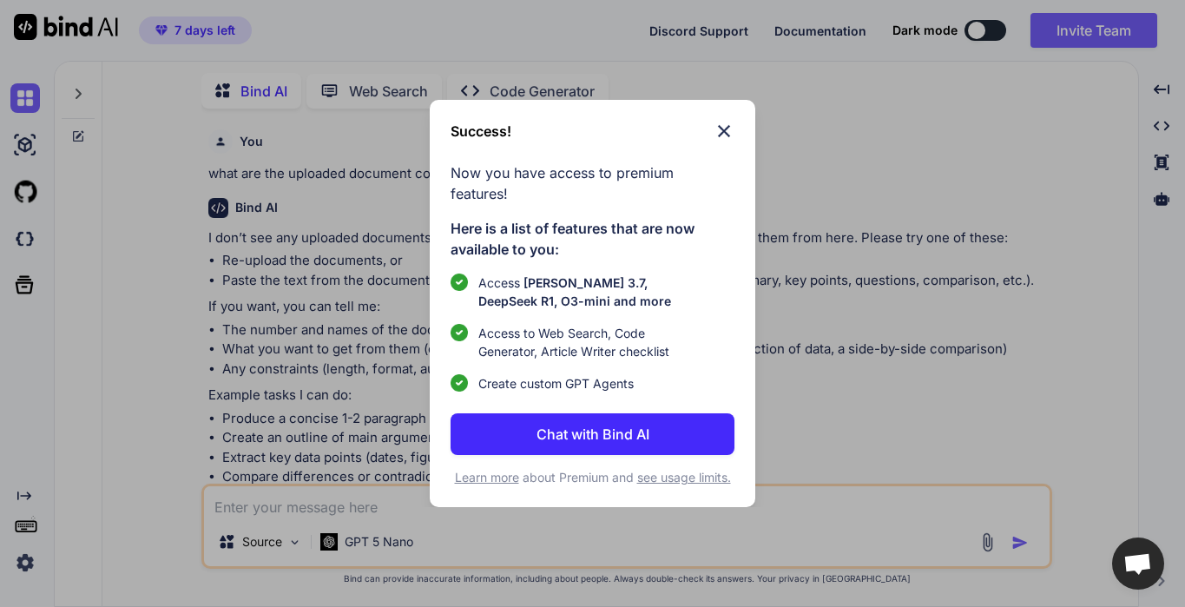
click at [718, 422] on button "Chat with Bind AI" at bounding box center [592, 434] width 284 height 42
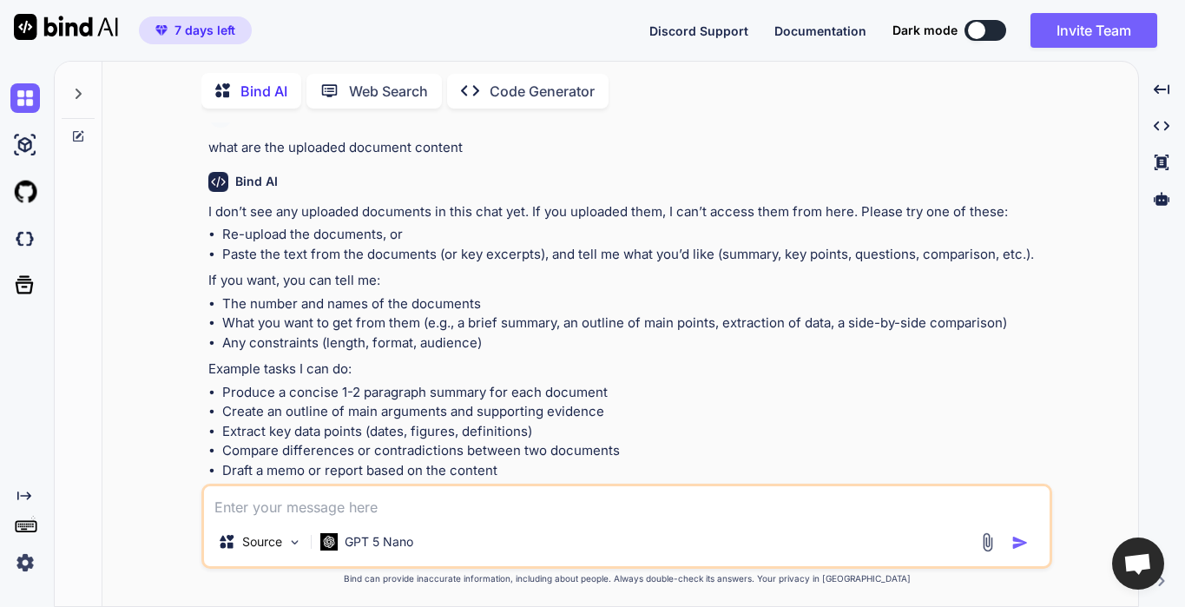
scroll to position [364, 0]
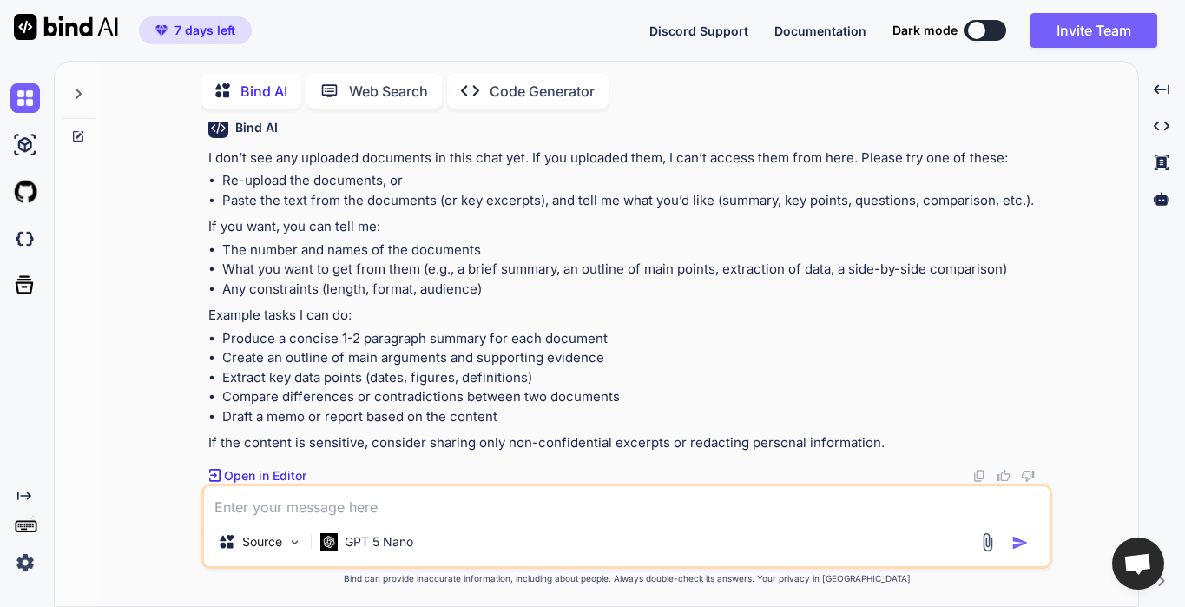
click at [375, 509] on textarea at bounding box center [626, 501] width 845 height 31
click at [372, 509] on textarea at bounding box center [626, 501] width 845 height 31
type textarea "What is the document about"
click at [287, 538] on img at bounding box center [294, 542] width 15 height 15
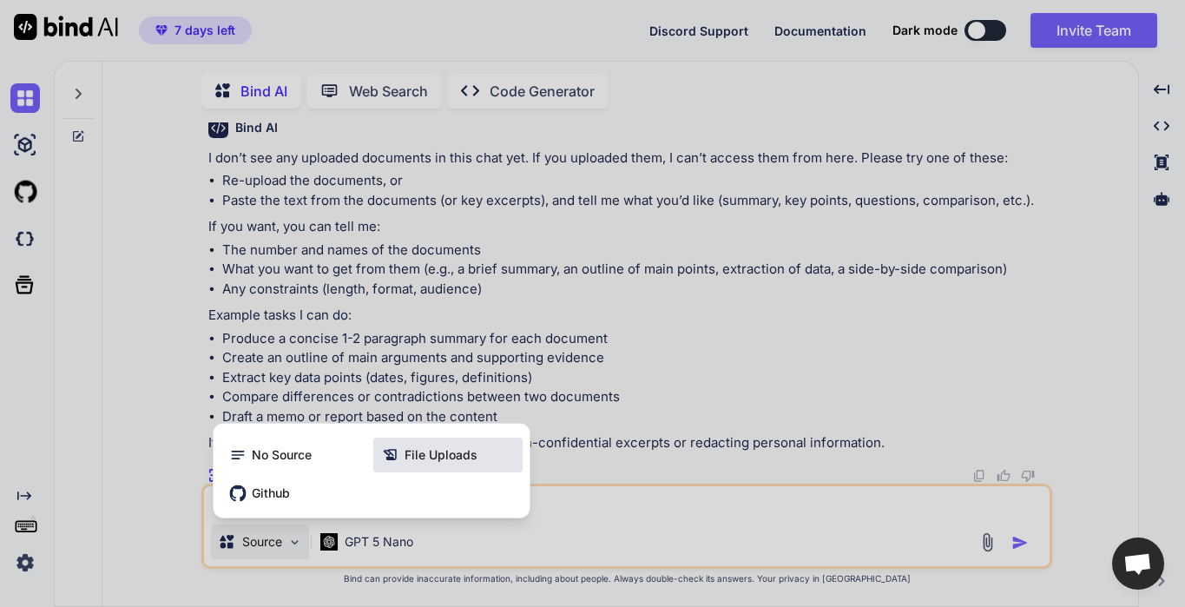
click at [431, 464] on div "File Uploads" at bounding box center [447, 454] width 149 height 35
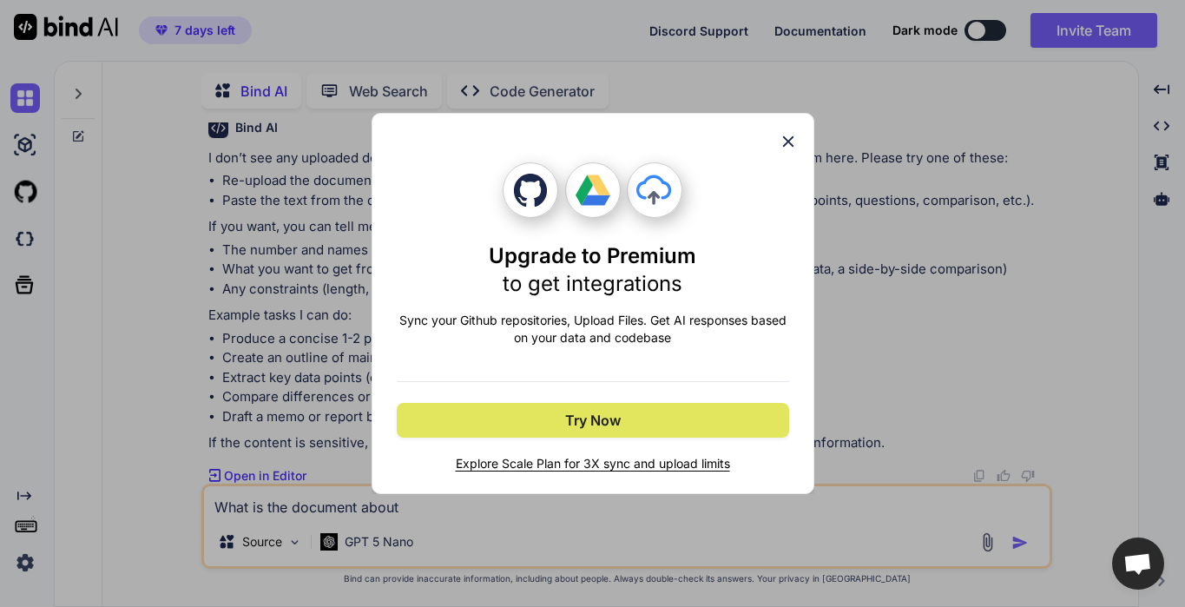
click at [628, 424] on button "Try Now" at bounding box center [593, 420] width 392 height 35
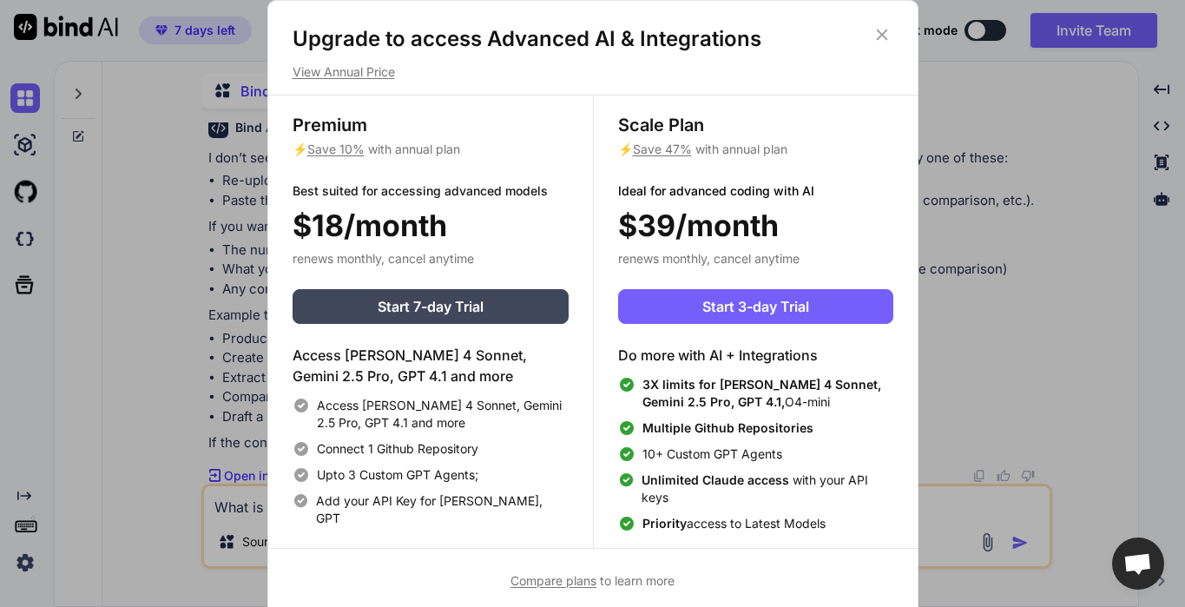
click at [884, 39] on icon at bounding box center [881, 34] width 19 height 19
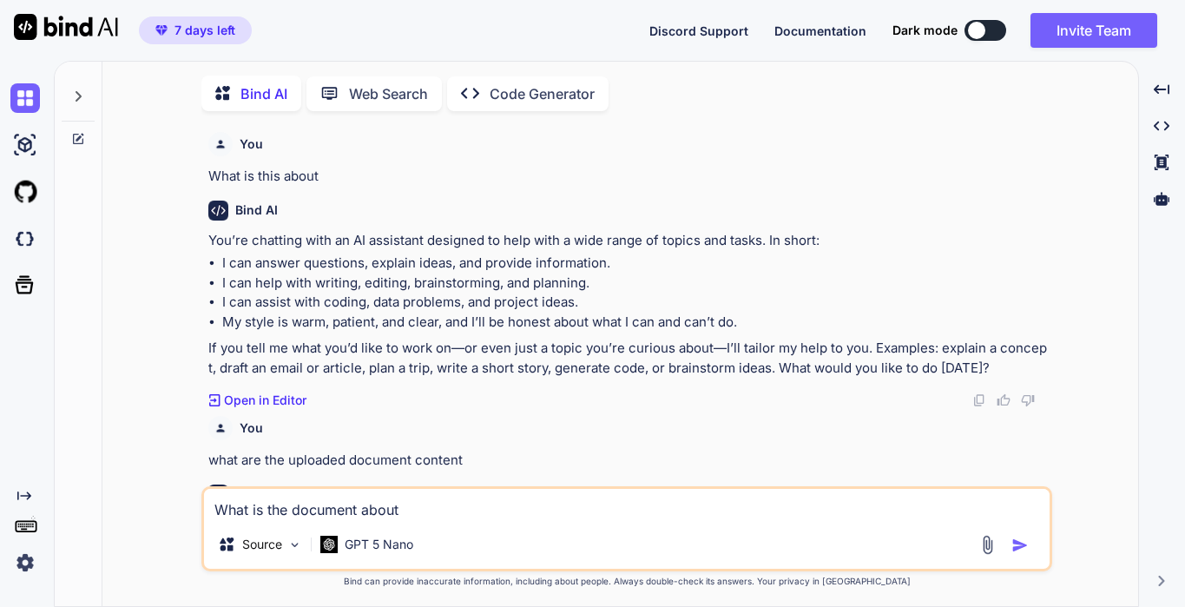
scroll to position [7, 0]
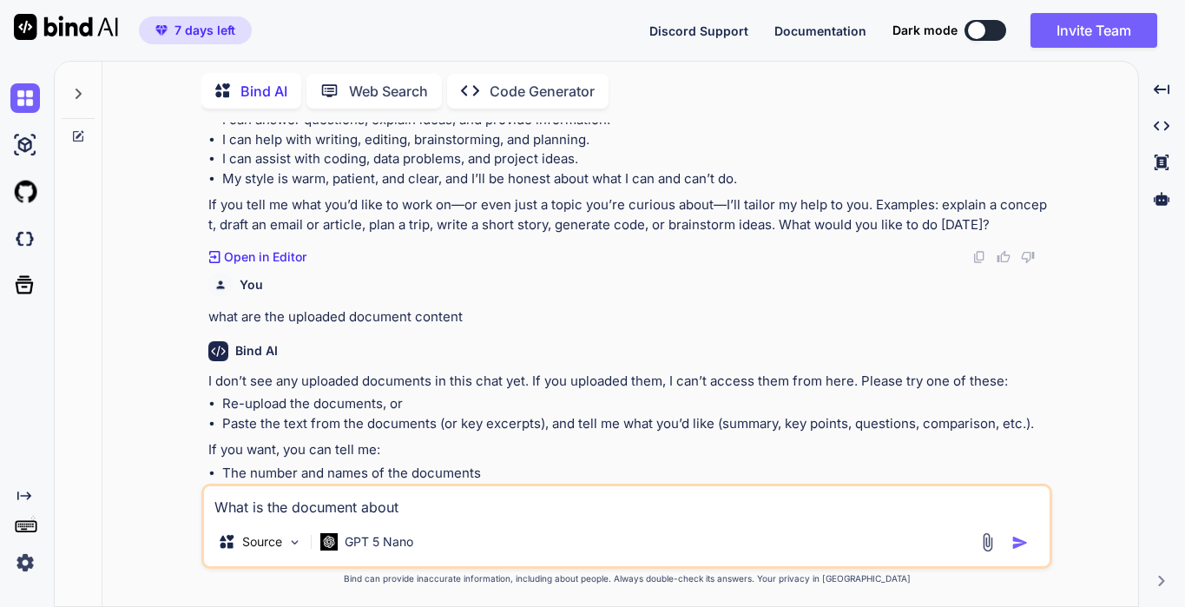
type textarea "x"
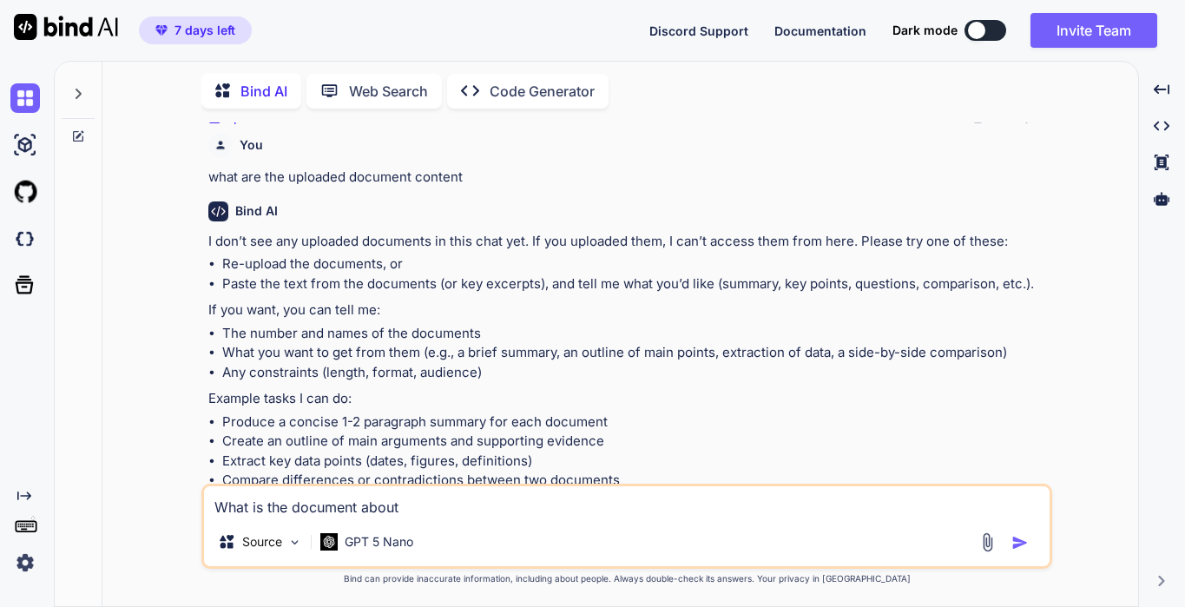
scroll to position [284, 0]
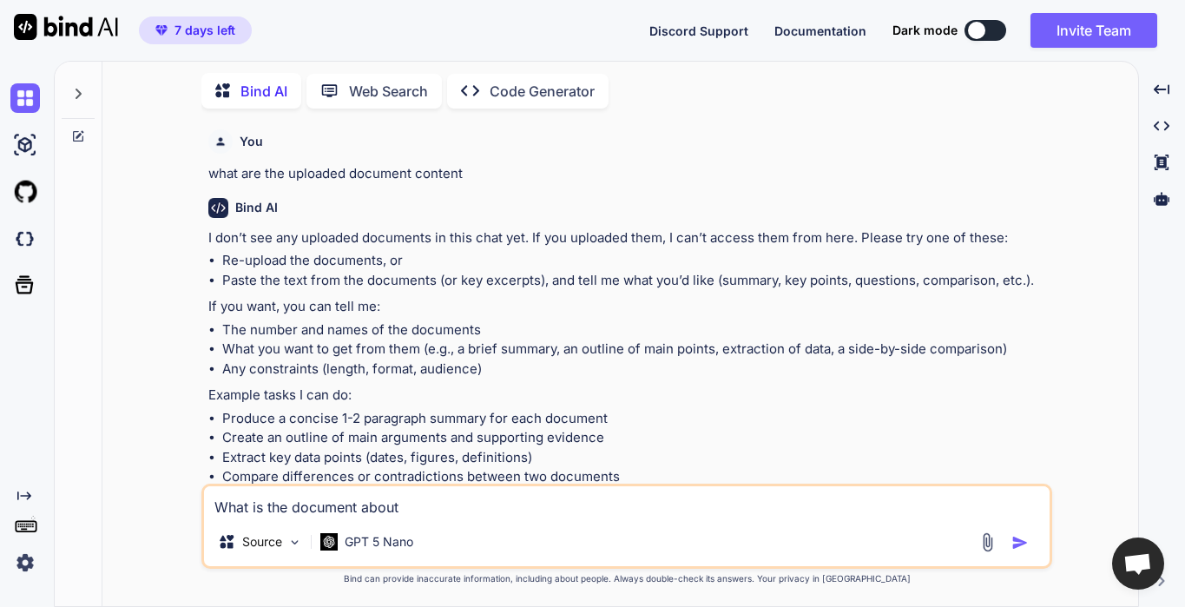
drag, startPoint x: 432, startPoint y: 502, endPoint x: 207, endPoint y: 493, distance: 225.8
click at [207, 493] on textarea "What is the document about" at bounding box center [626, 501] width 845 height 31
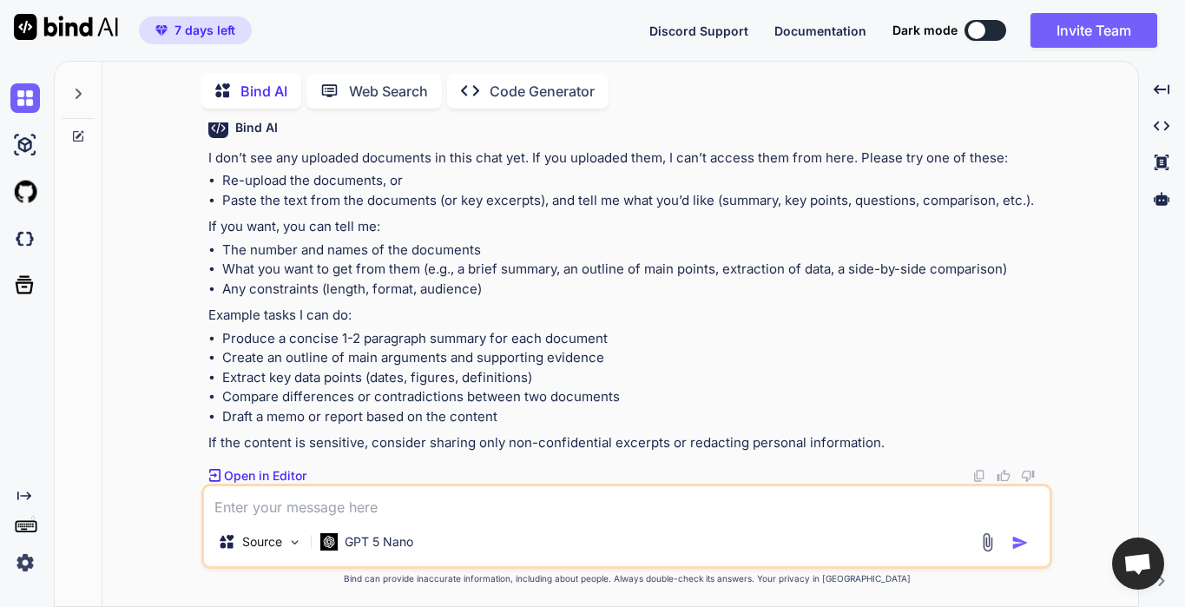
type textarea "x"
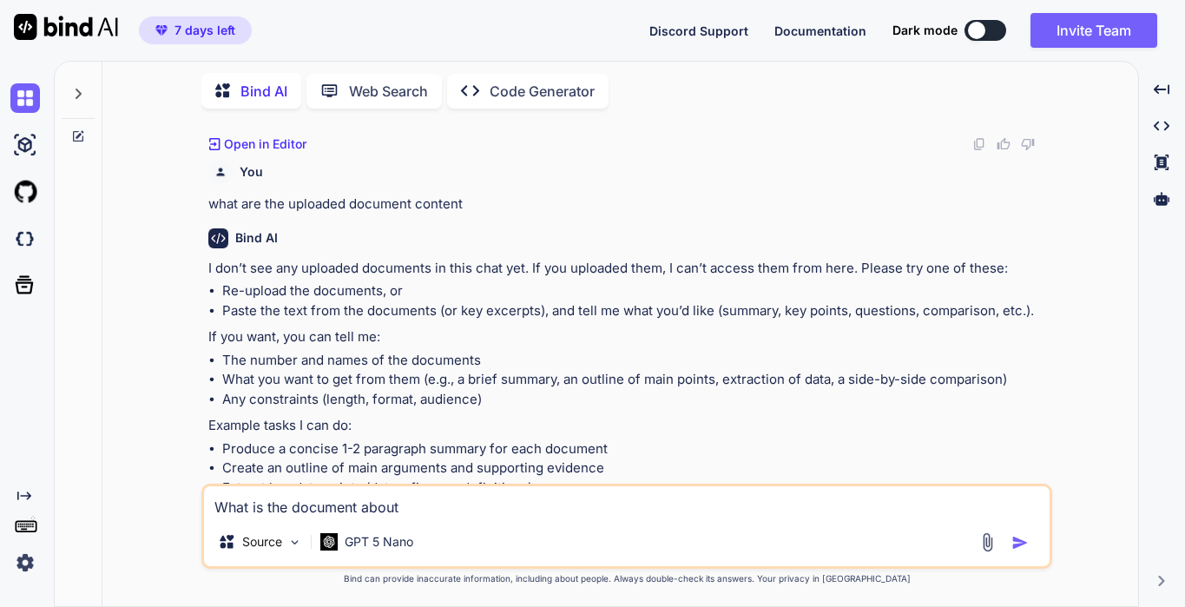
scroll to position [284, 0]
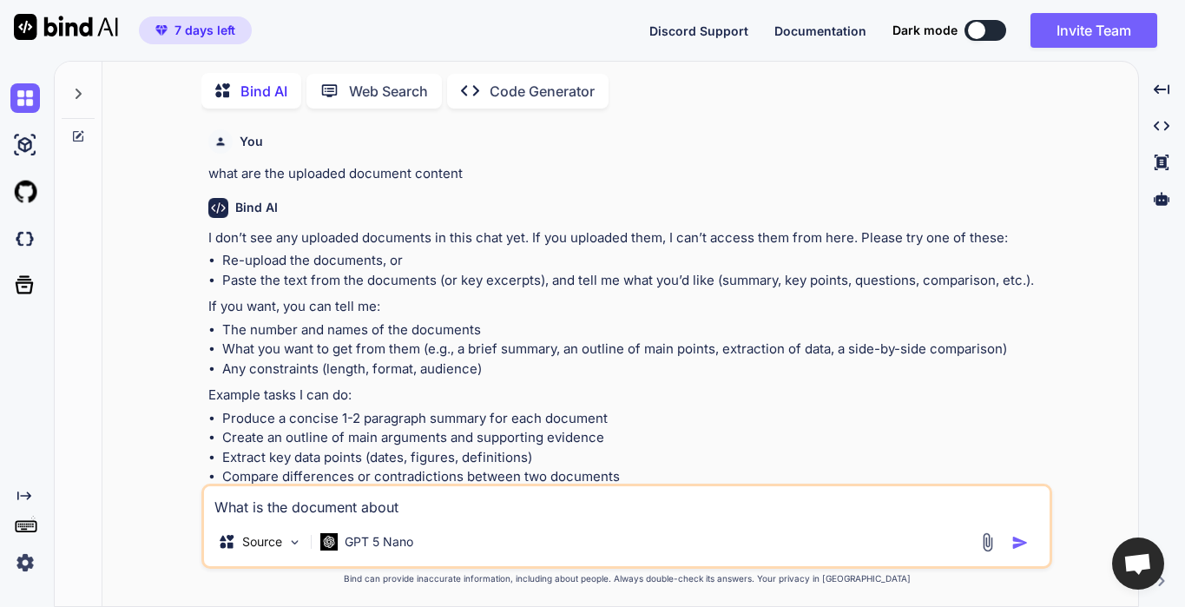
click at [23, 572] on img at bounding box center [25, 563] width 30 height 30
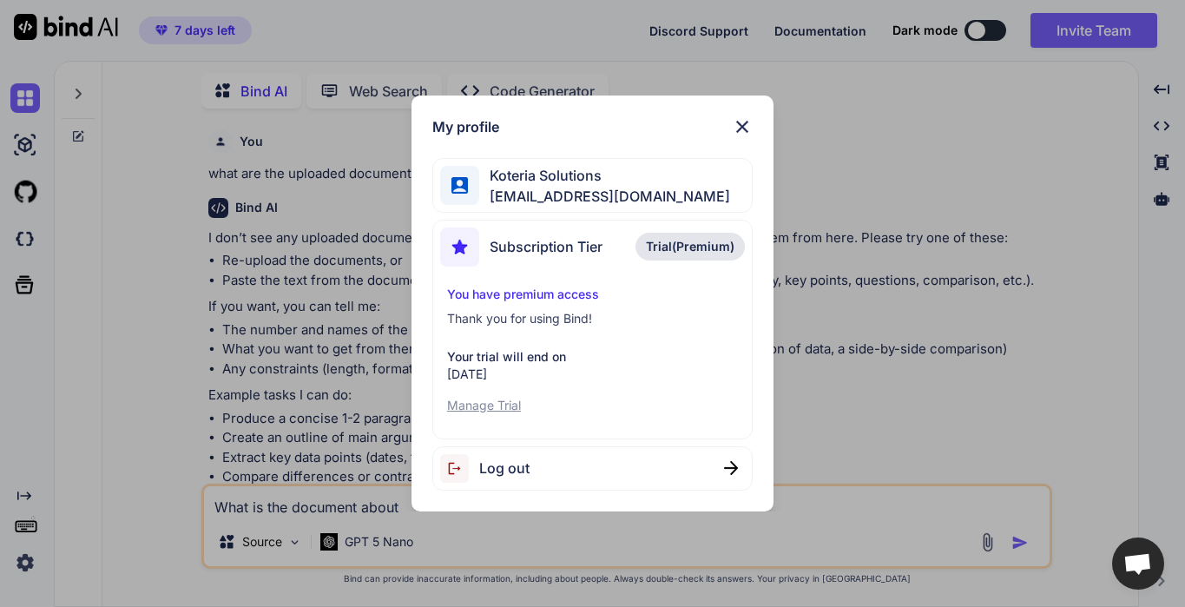
click at [740, 133] on img at bounding box center [742, 126] width 21 height 21
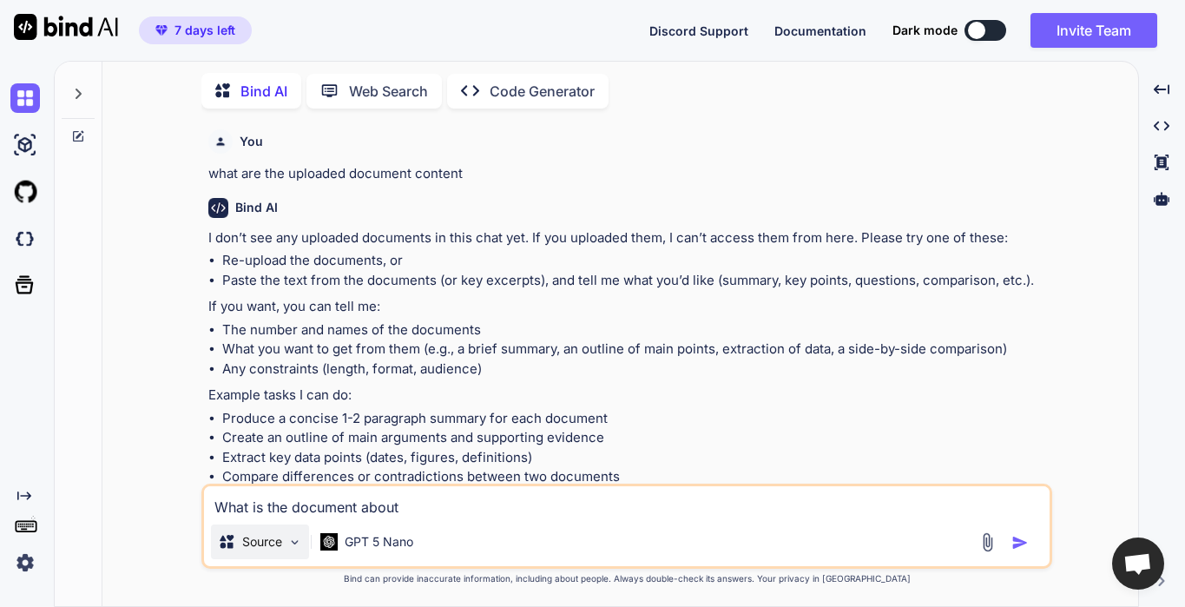
click at [270, 536] on p "Source" at bounding box center [262, 541] width 40 height 17
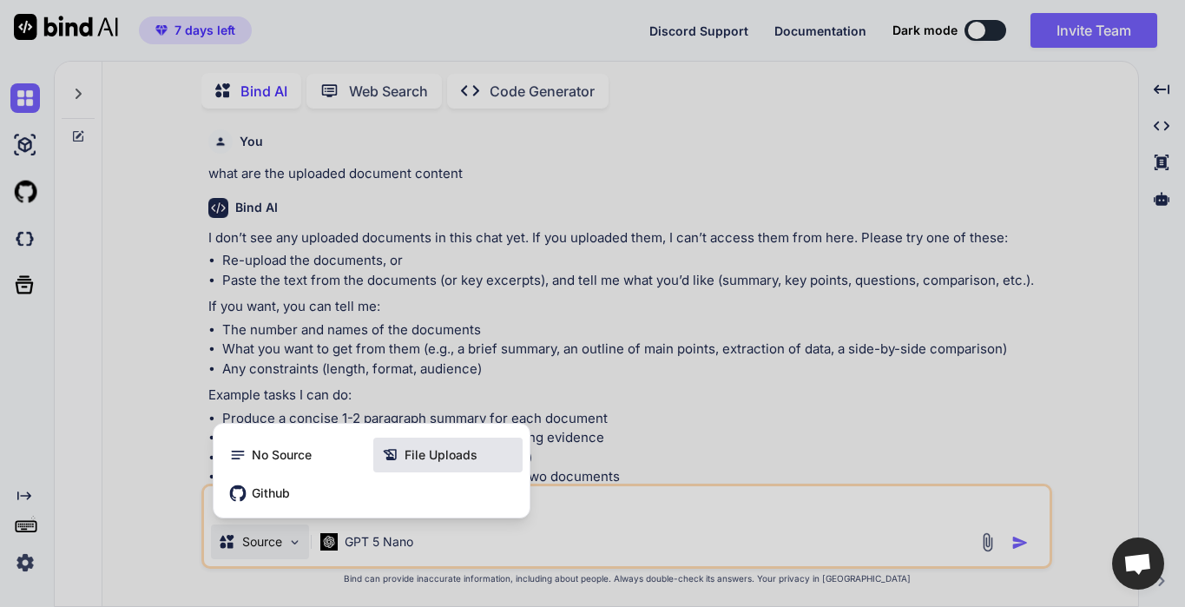
click at [406, 461] on span "File Uploads" at bounding box center [440, 454] width 73 height 17
type textarea "x"
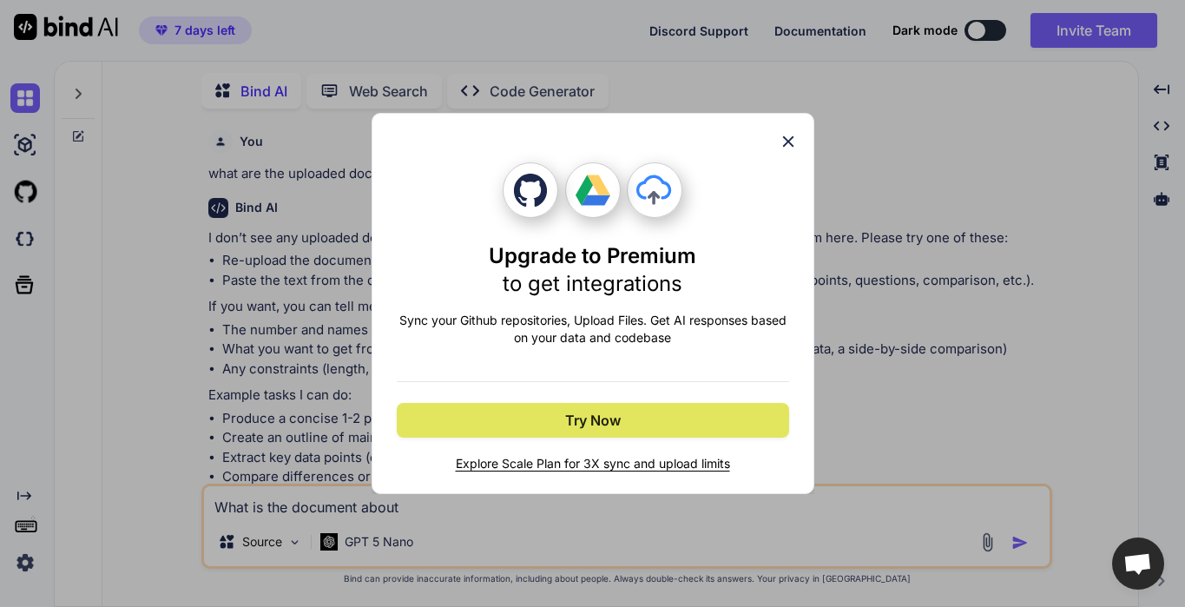
click at [490, 420] on button "Try Now" at bounding box center [593, 420] width 392 height 35
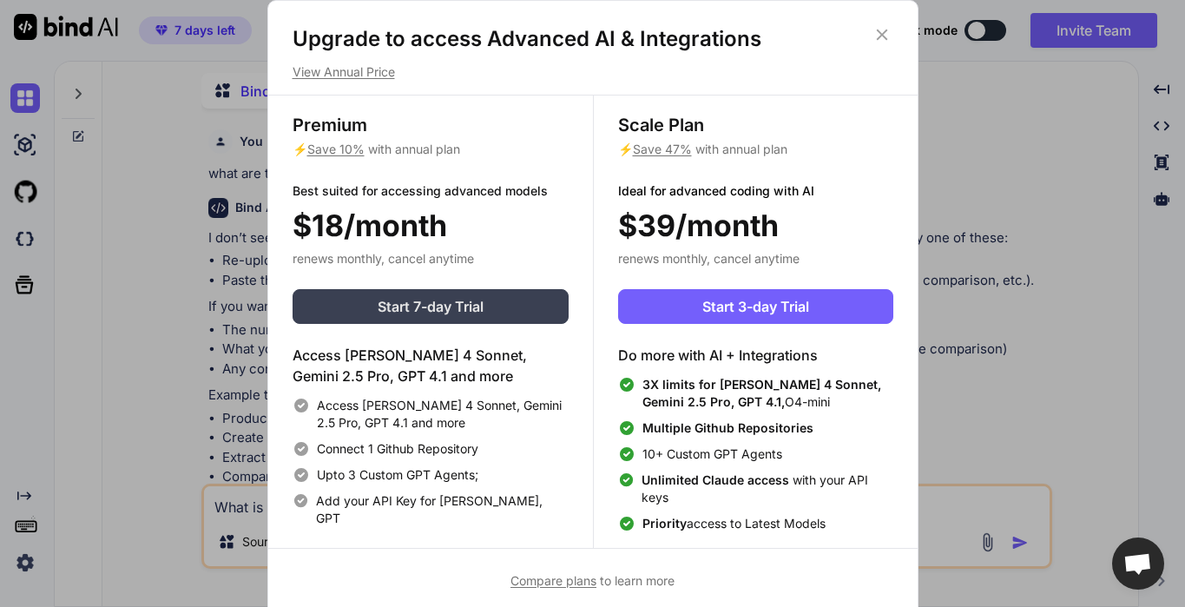
click at [489, 310] on button "Start 7-day Trial" at bounding box center [430, 306] width 276 height 35
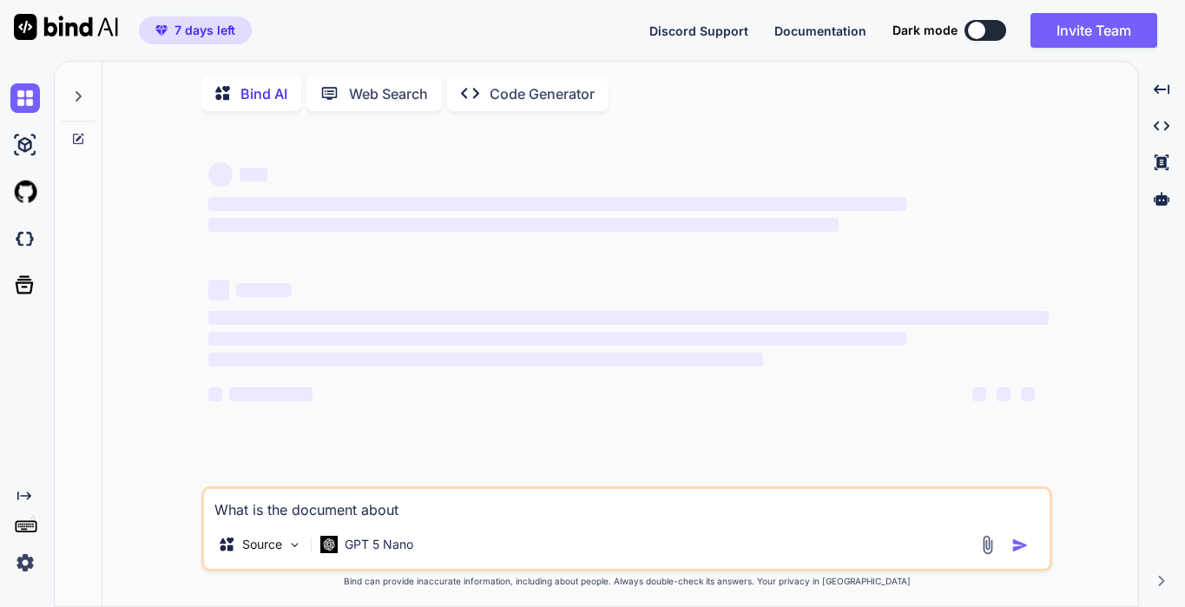
type textarea "x"
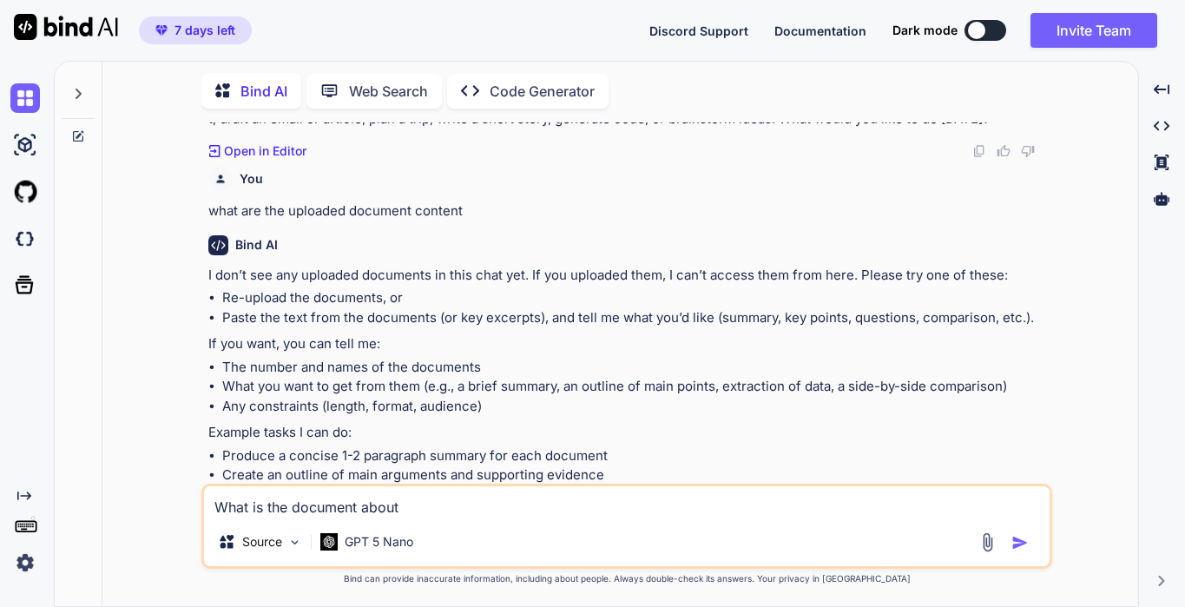
scroll to position [284, 0]
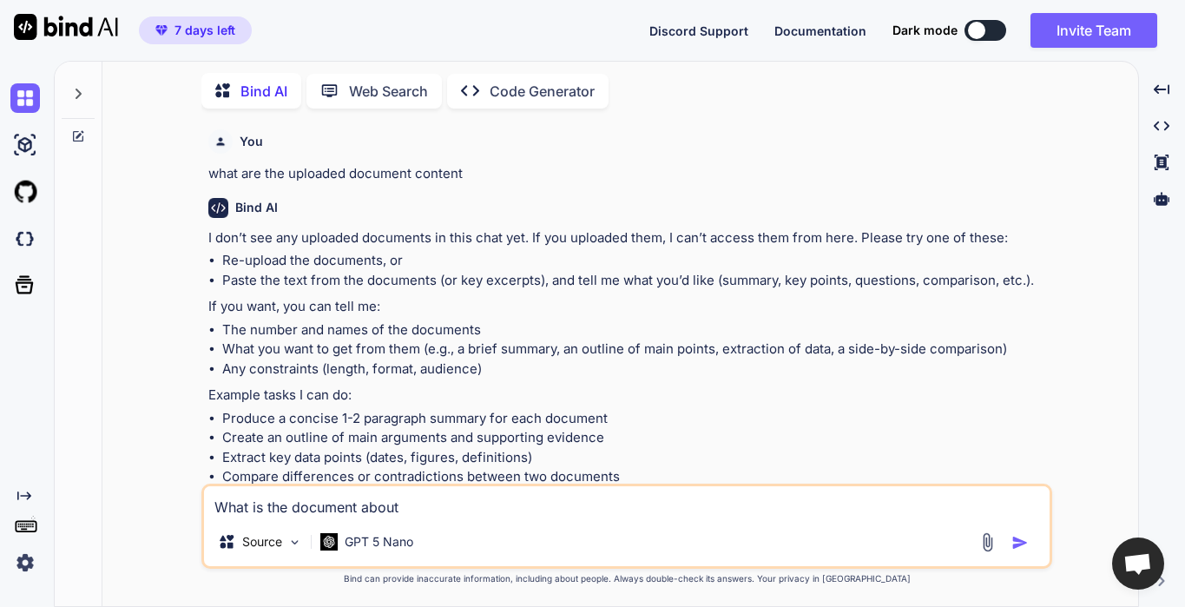
click at [33, 568] on img at bounding box center [25, 563] width 30 height 30
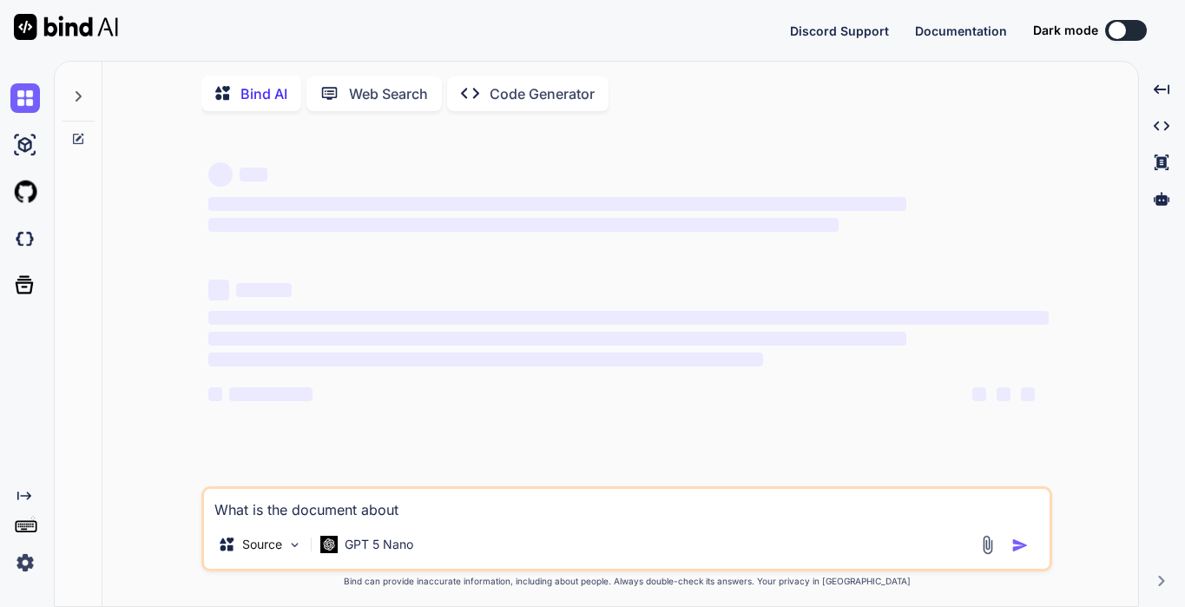
click at [23, 564] on img at bounding box center [25, 563] width 30 height 30
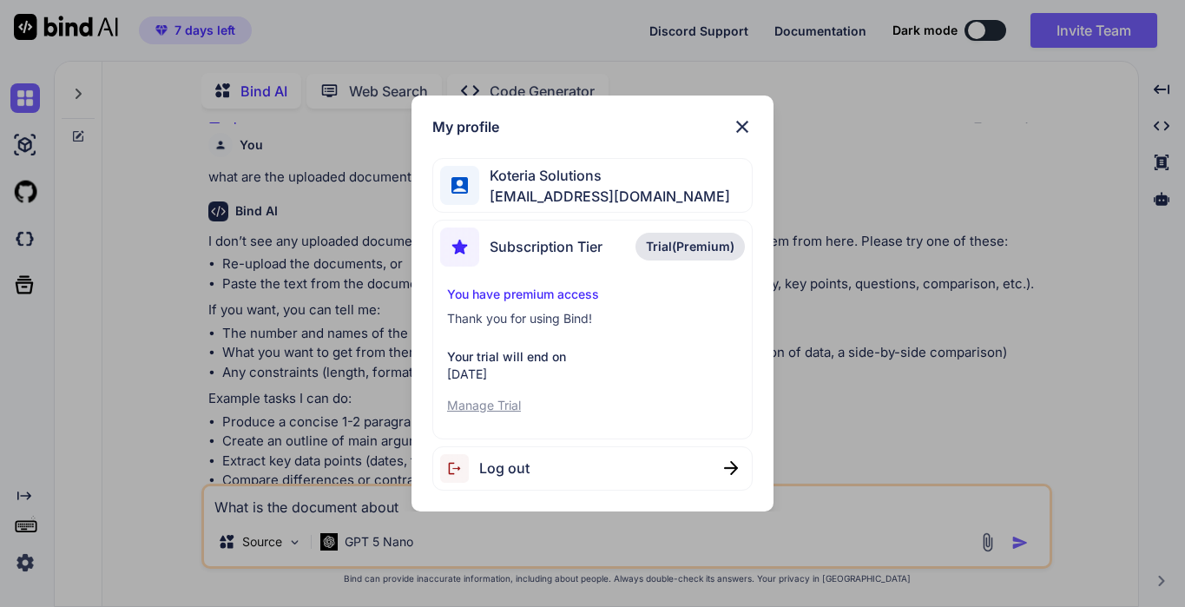
scroll to position [284, 0]
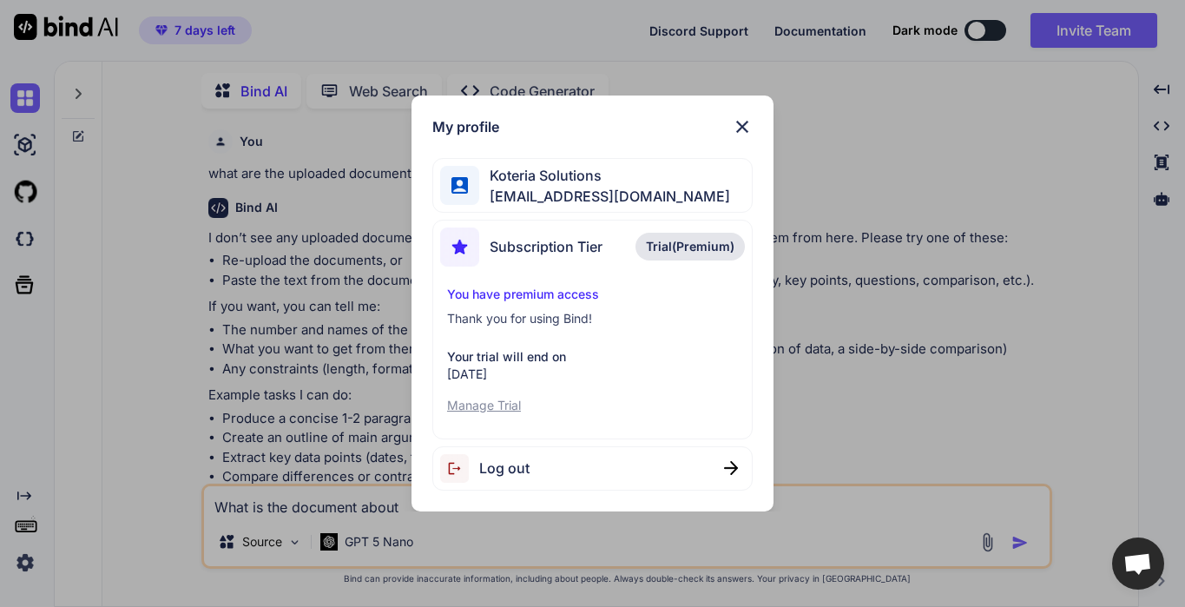
click at [512, 456] on div "Log out" at bounding box center [484, 468] width 89 height 29
type textarea "x"
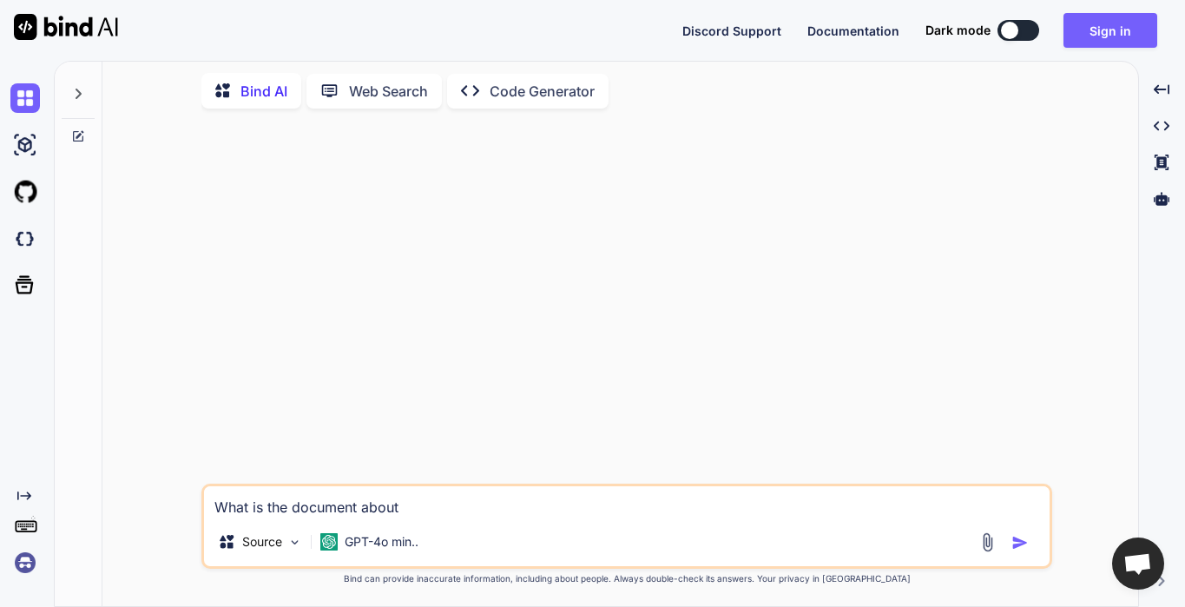
scroll to position [0, 0]
click at [1119, 30] on button "Sign in" at bounding box center [1110, 30] width 94 height 35
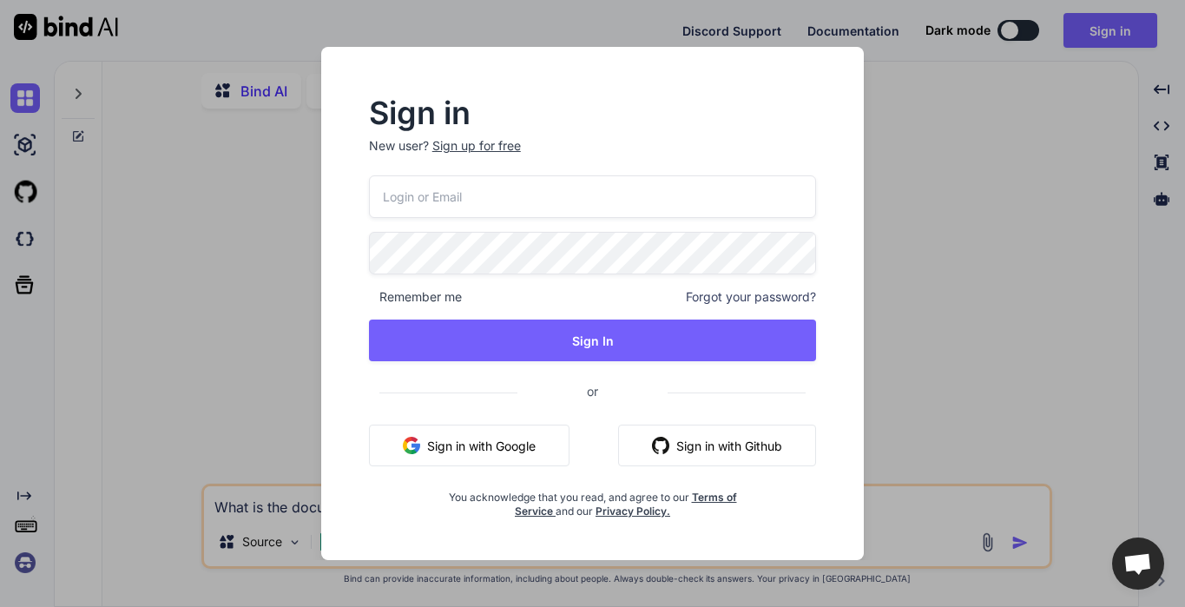
click at [429, 438] on button "Sign in with Google" at bounding box center [469, 445] width 200 height 42
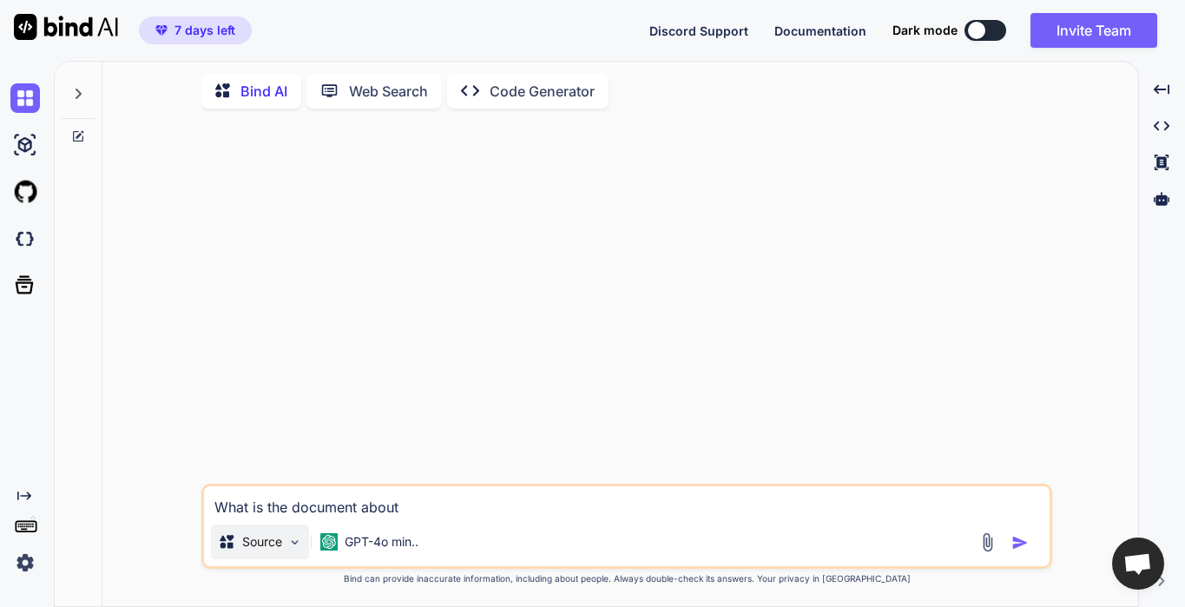
click at [273, 548] on p "Source" at bounding box center [262, 541] width 40 height 17
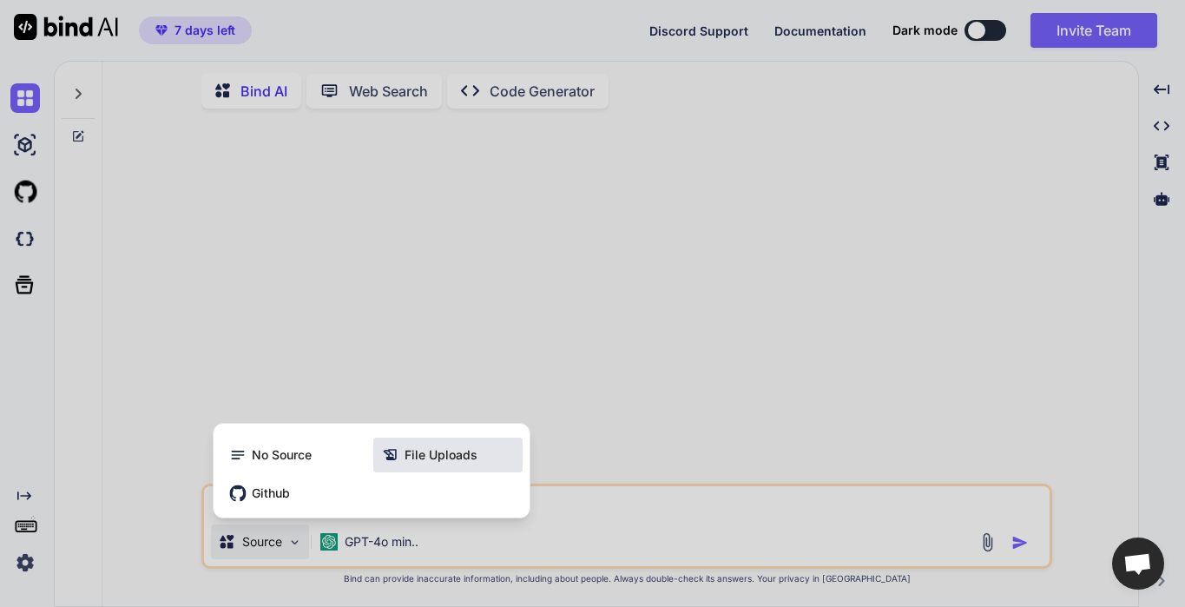
click at [427, 456] on span "File Uploads" at bounding box center [440, 454] width 73 height 17
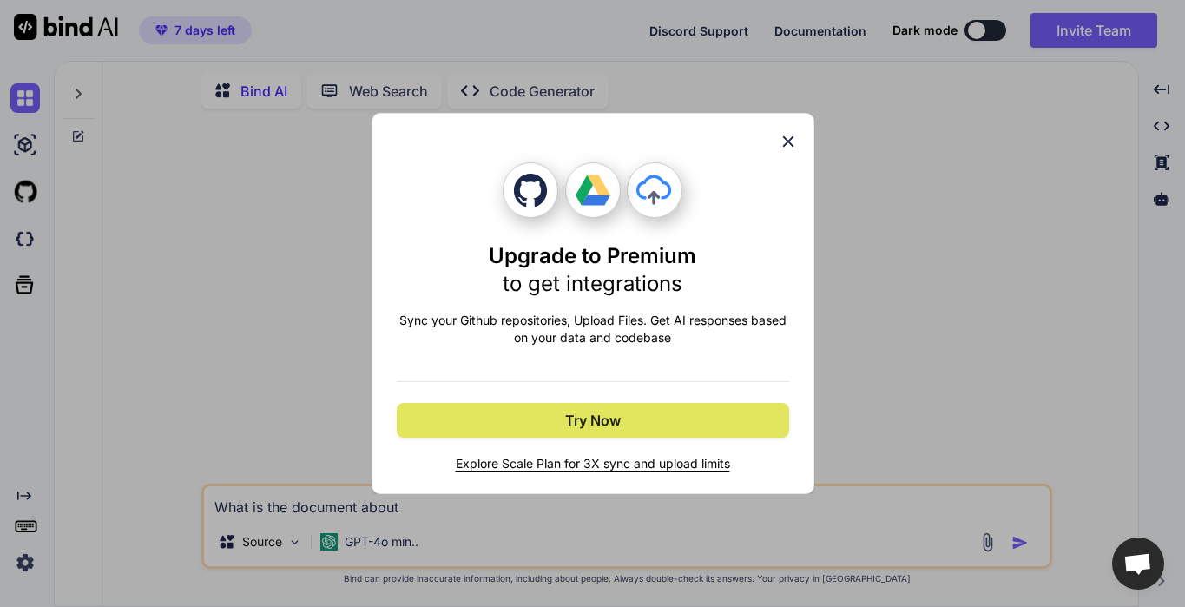
click at [609, 424] on span "Try Now" at bounding box center [593, 420] width 56 height 21
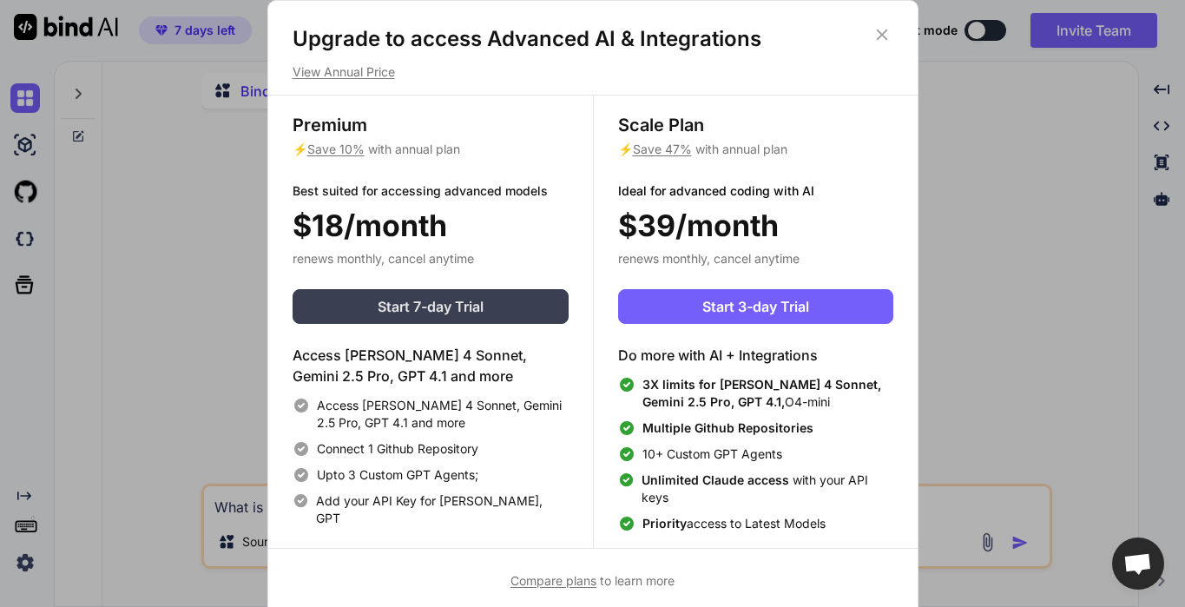
click at [546, 300] on button "Start 7-day Trial" at bounding box center [430, 306] width 276 height 35
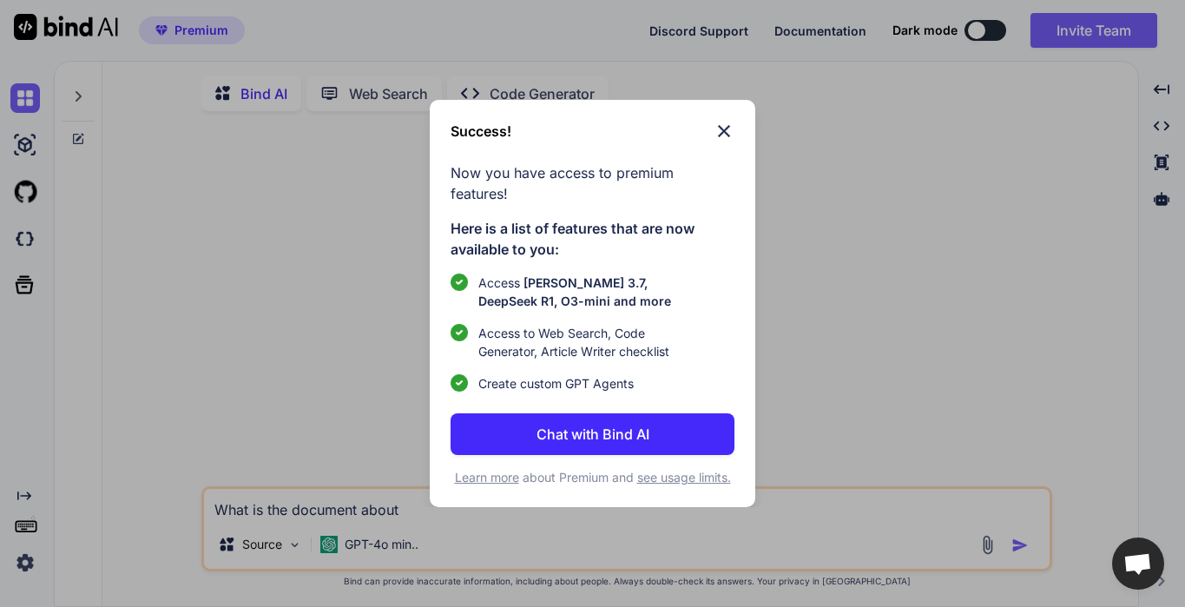
click at [601, 428] on p "Chat with Bind AI" at bounding box center [592, 434] width 113 height 21
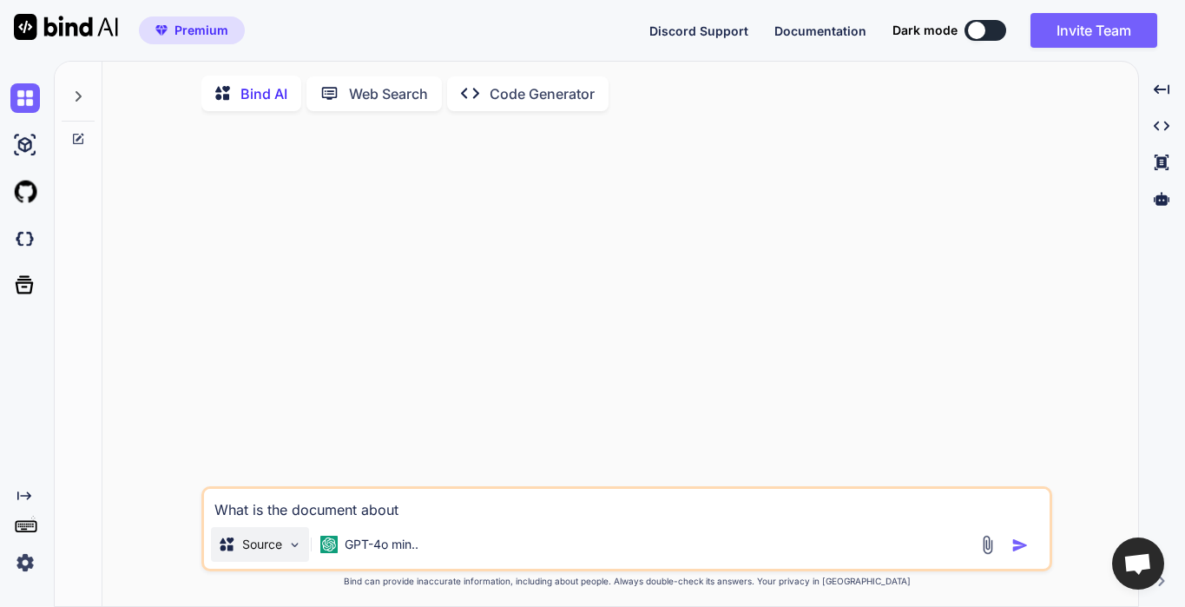
click at [264, 541] on p "Source" at bounding box center [262, 543] width 40 height 17
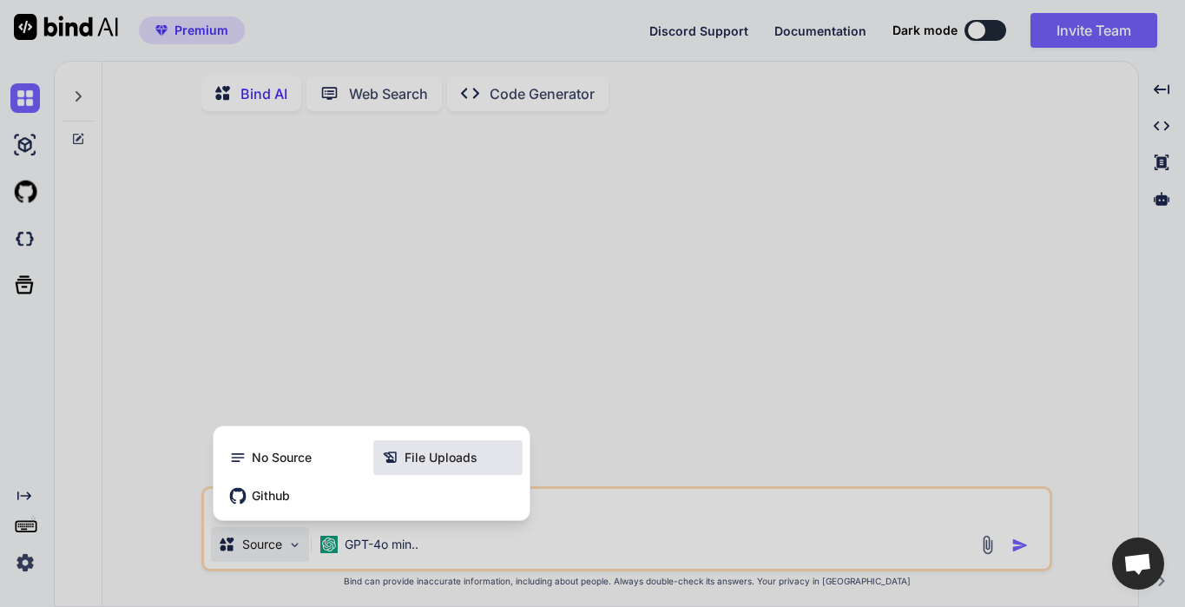
click at [432, 459] on span "File Uploads" at bounding box center [440, 457] width 73 height 17
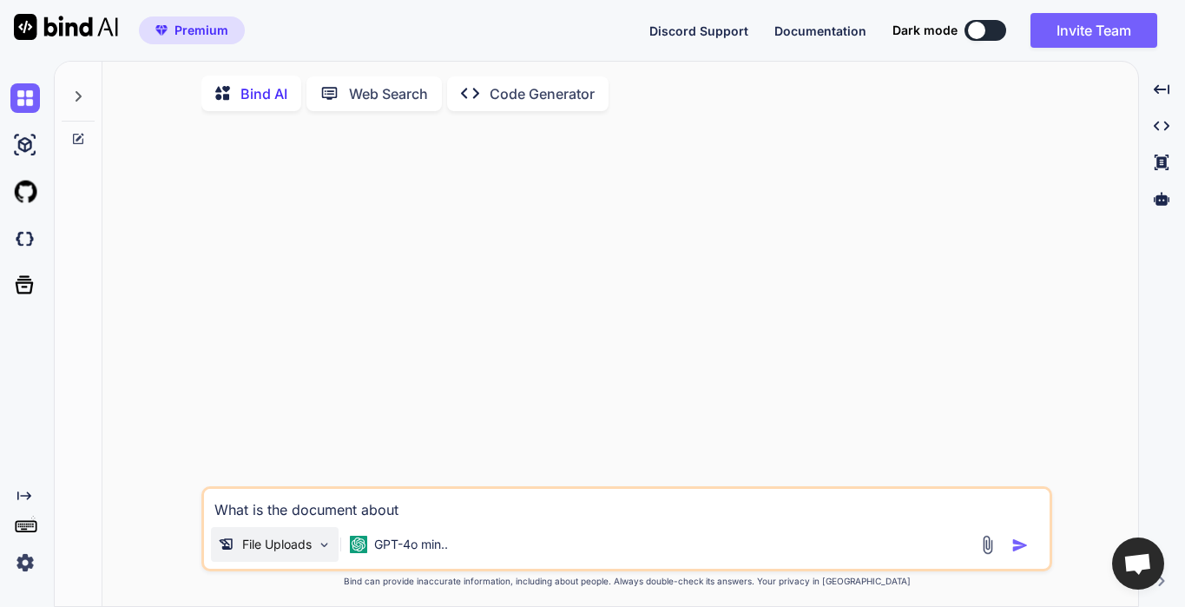
click at [310, 549] on p "File Uploads" at bounding box center [276, 543] width 69 height 17
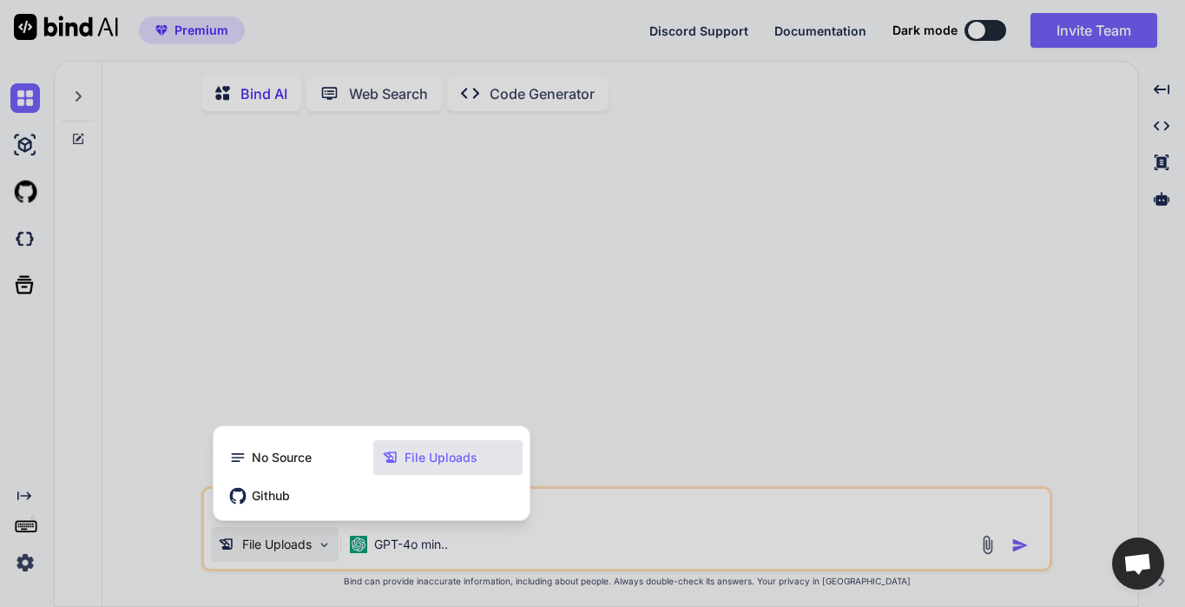
click at [310, 549] on div at bounding box center [592, 303] width 1185 height 607
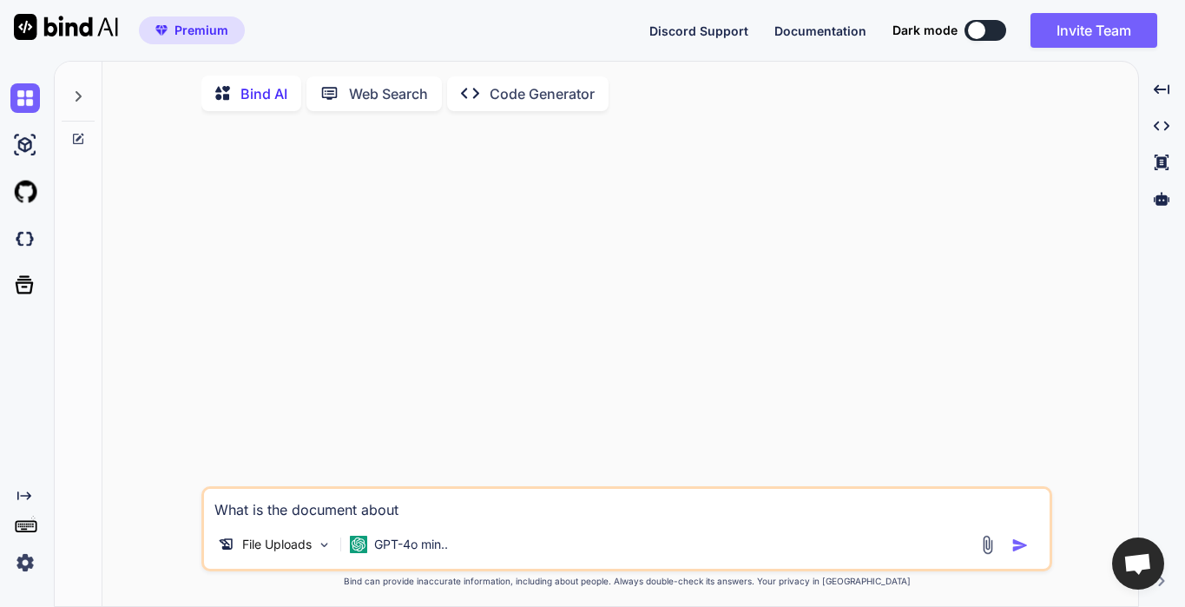
click at [1014, 549] on img "button" at bounding box center [1019, 544] width 17 height 17
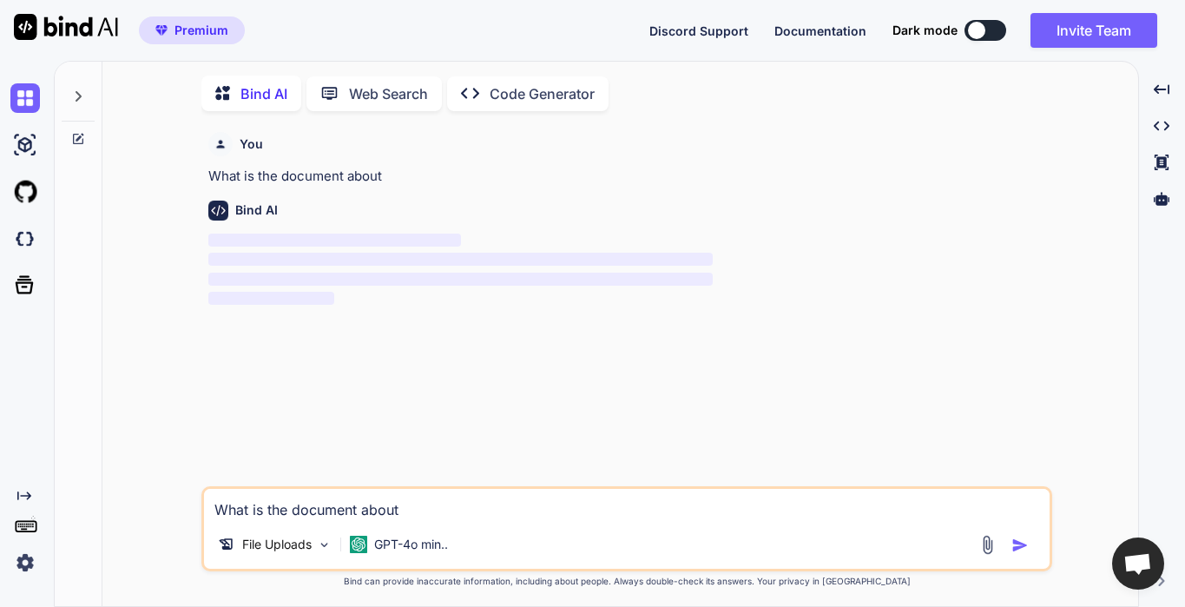
scroll to position [7, 0]
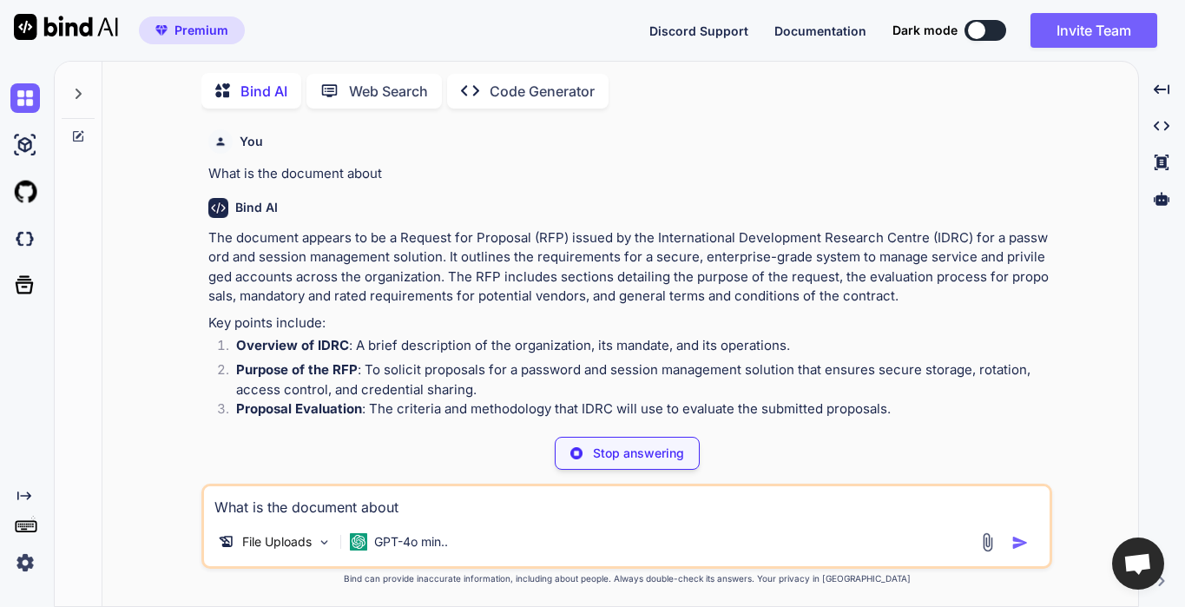
type textarea "x"
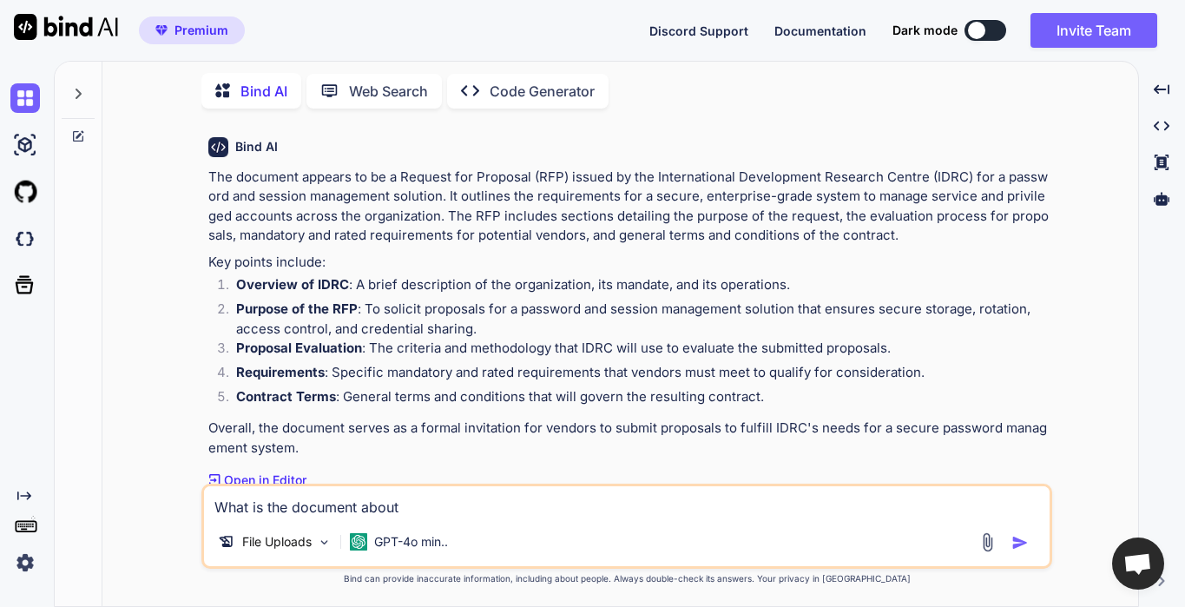
scroll to position [66, 0]
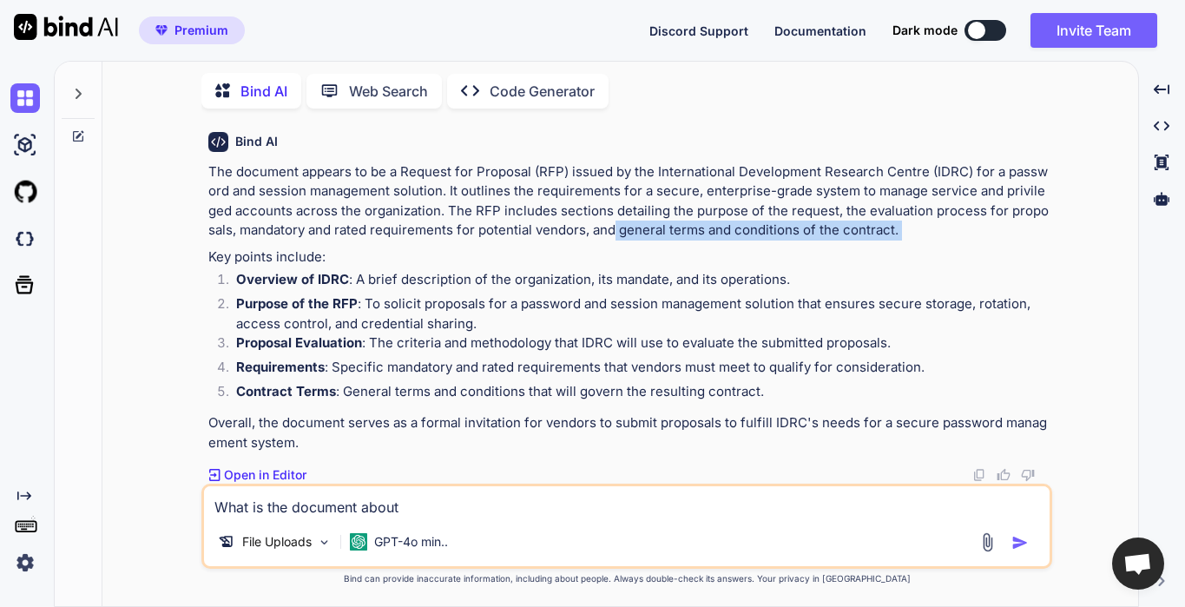
click at [600, 240] on div "The document appears to be a Request for Proposal (RFP) issued by the Internati…" at bounding box center [628, 307] width 840 height 291
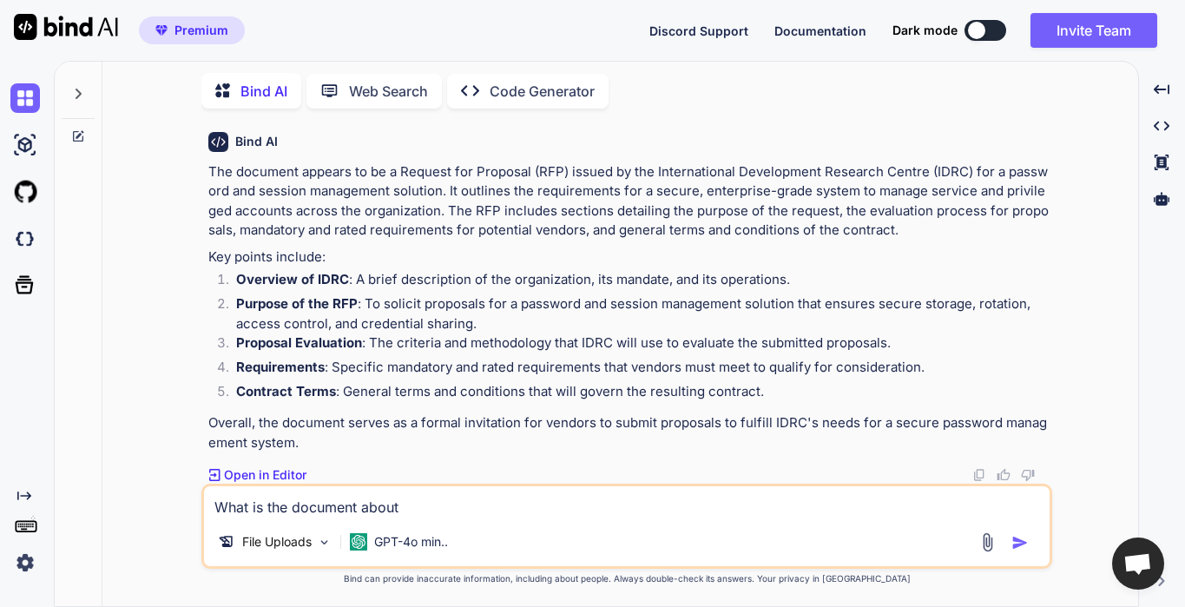
click at [360, 509] on textarea "What is the document about" at bounding box center [626, 501] width 845 height 31
click at [322, 509] on textarea "What is the document about" at bounding box center [626, 501] width 845 height 31
paste textarea "give me top 10 solutions that meet the requirements"
type textarea "give me top 10 solutions that meet the requirements"
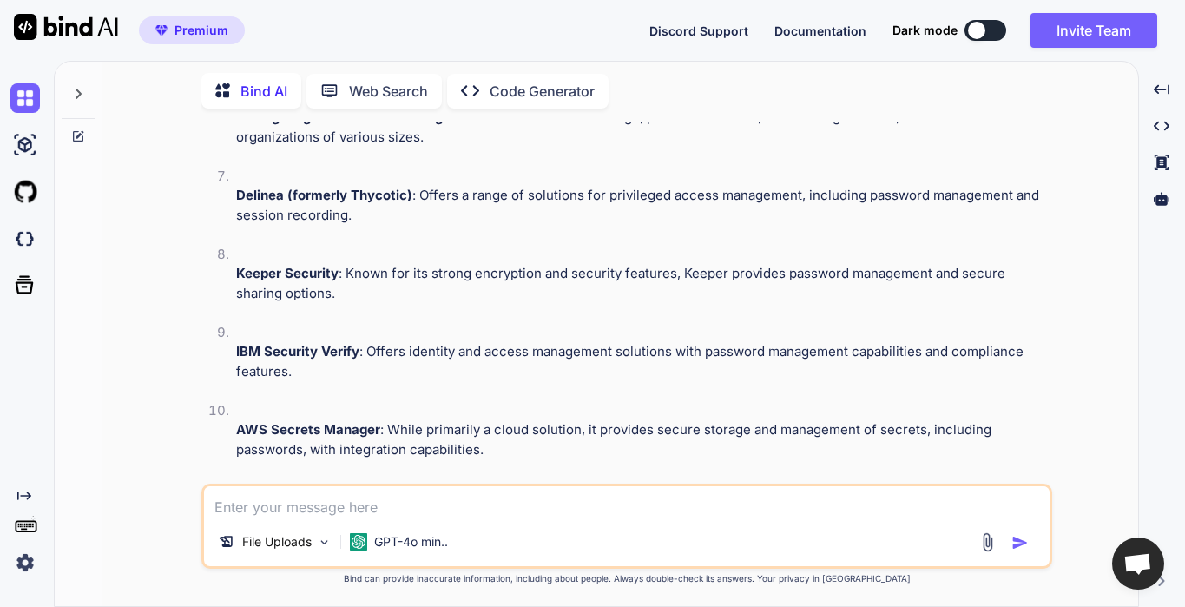
scroll to position [1325, 0]
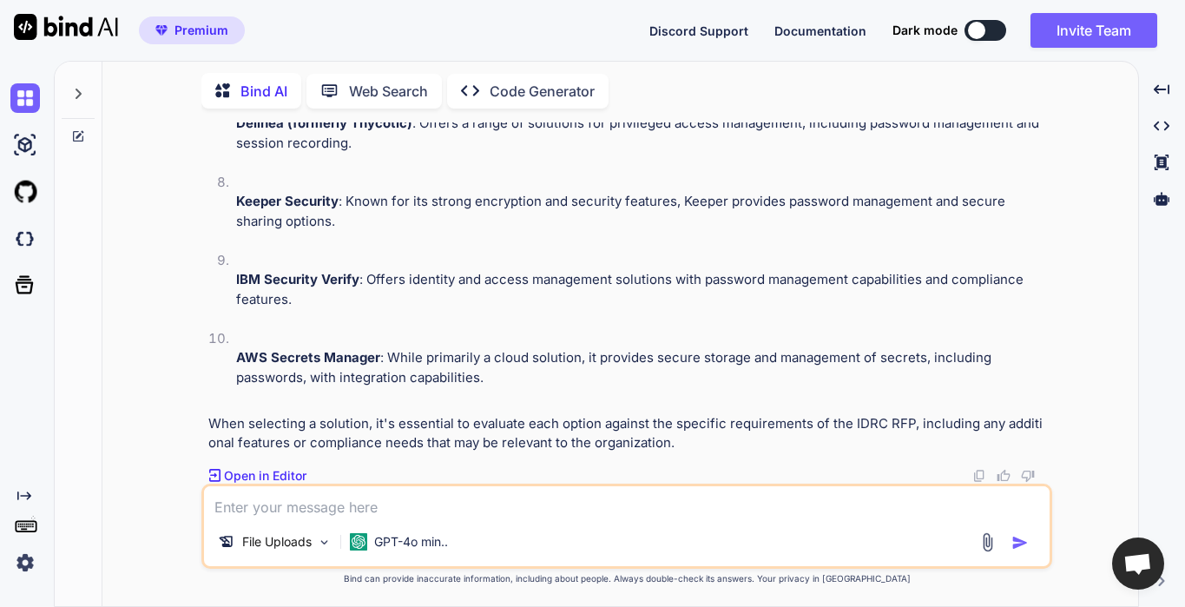
click at [980, 476] on img at bounding box center [979, 476] width 14 height 14
